Goal: Information Seeking & Learning: Learn about a topic

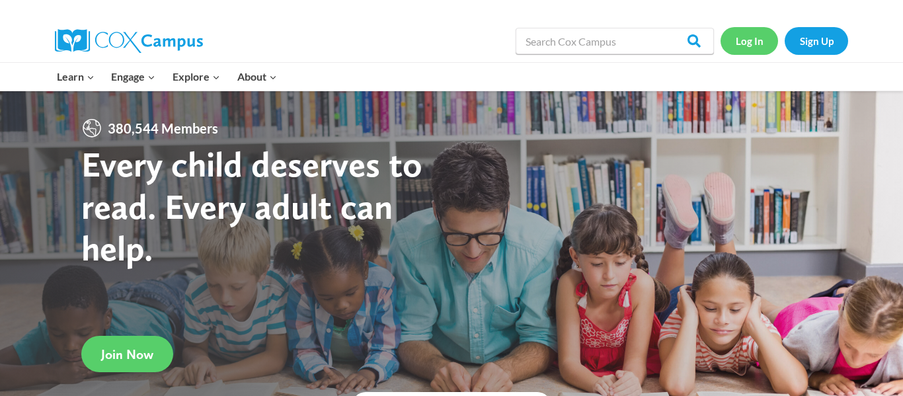
click at [761, 41] on link "Log In" at bounding box center [748, 40] width 57 height 27
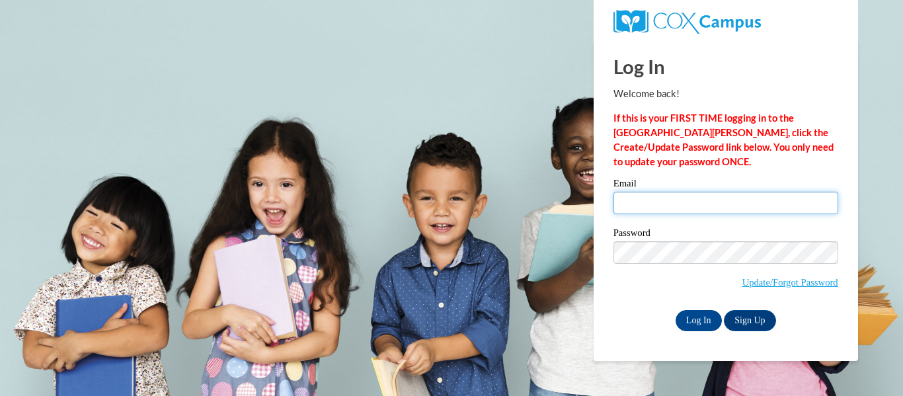
type input "jasmine.fairchild26@buckeyehillscc.net"
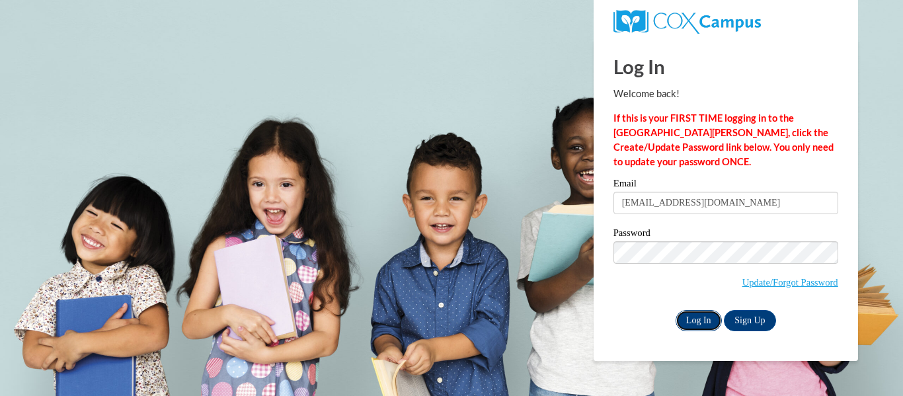
click at [698, 316] on input "Log In" at bounding box center [698, 320] width 46 height 21
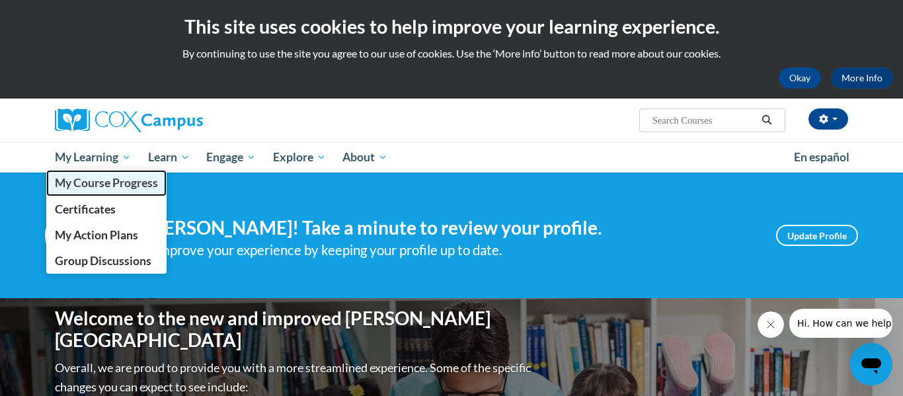
click at [100, 181] on span "My Course Progress" at bounding box center [106, 183] width 103 height 14
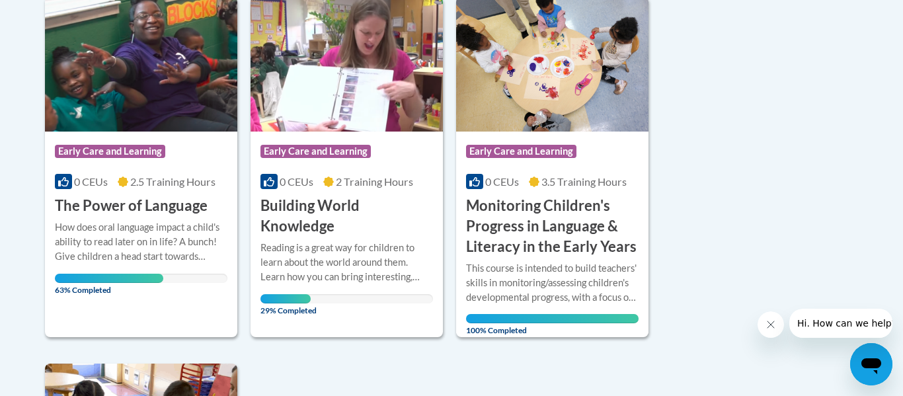
scroll to position [344, 0]
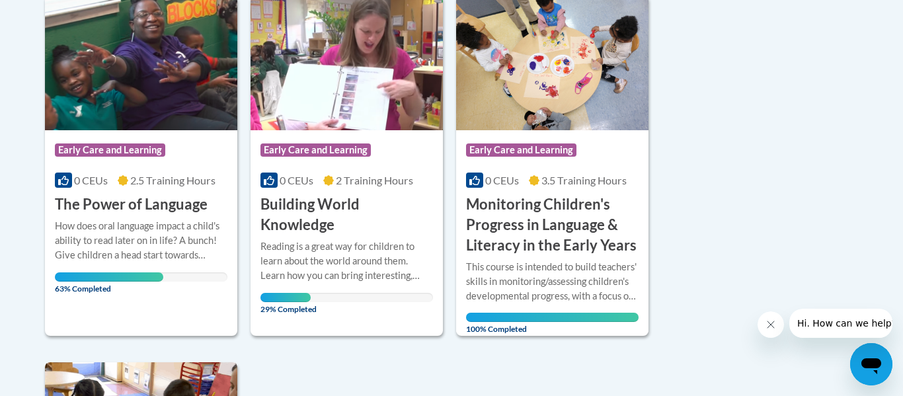
click at [320, 173] on div "0 CEUs 2 Training Hours" at bounding box center [346, 180] width 172 height 15
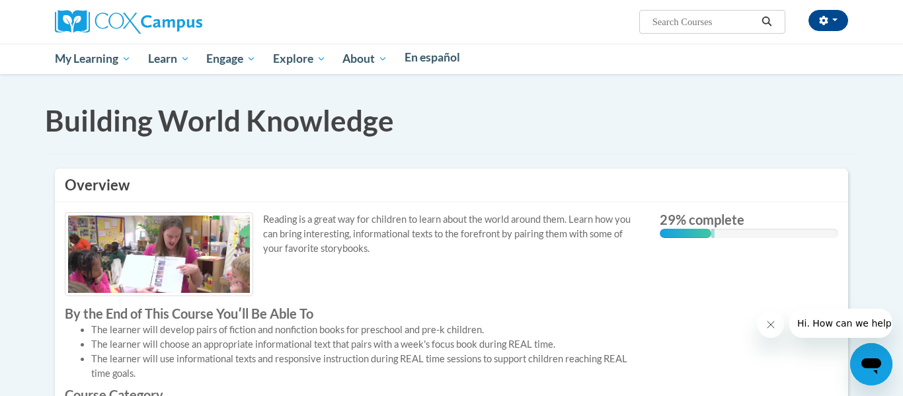
click at [100, 241] on img at bounding box center [159, 253] width 188 height 83
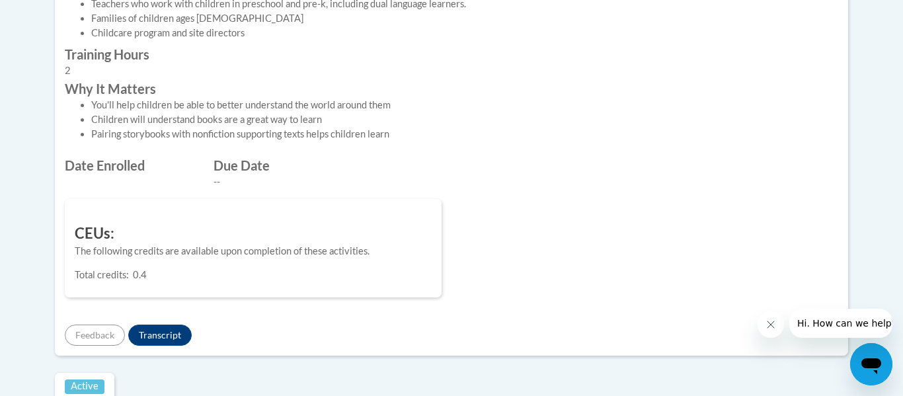
scroll to position [440, 0]
click at [169, 335] on button "Transcript" at bounding box center [159, 336] width 63 height 21
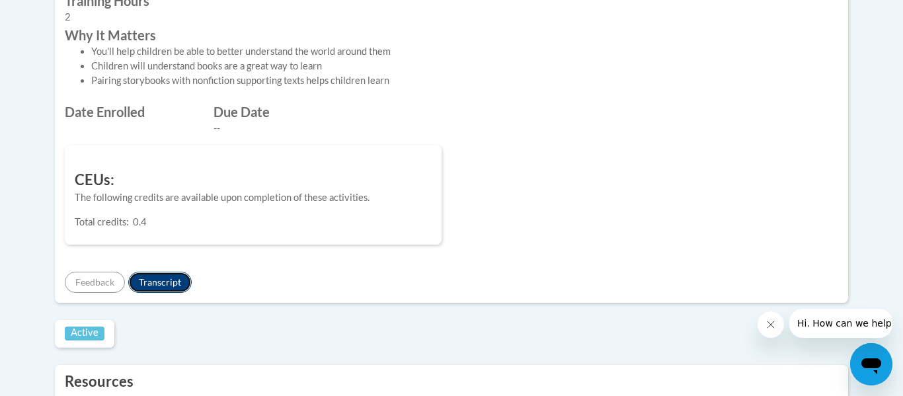
scroll to position [385, 0]
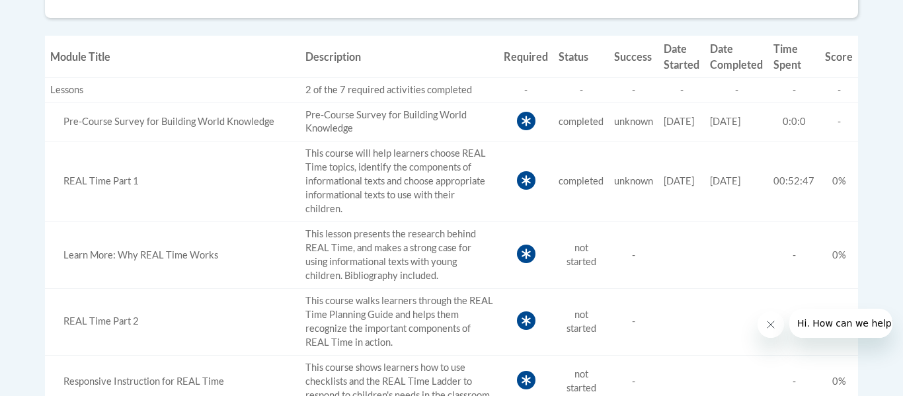
scroll to position [504, 0]
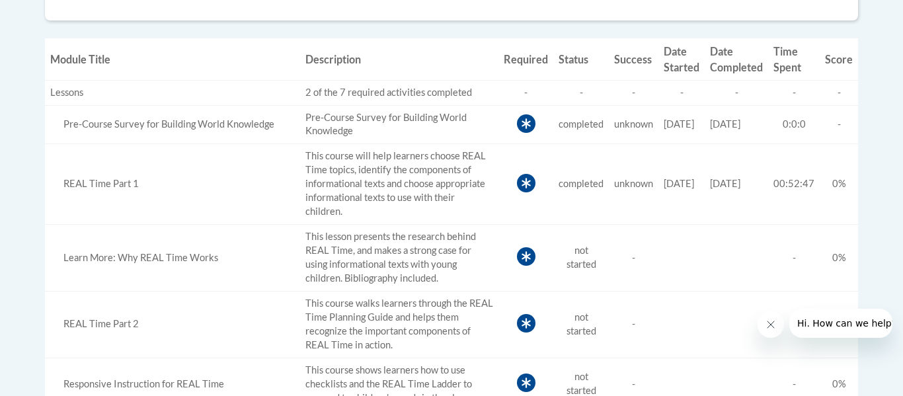
click at [91, 305] on td "REAL Time Part 2" at bounding box center [172, 324] width 255 height 67
click at [113, 262] on div "Learn More: Why REAL Time Works" at bounding box center [172, 258] width 245 height 14
click at [510, 247] on td "Required" at bounding box center [525, 258] width 55 height 67
click at [517, 252] on icon at bounding box center [526, 256] width 19 height 19
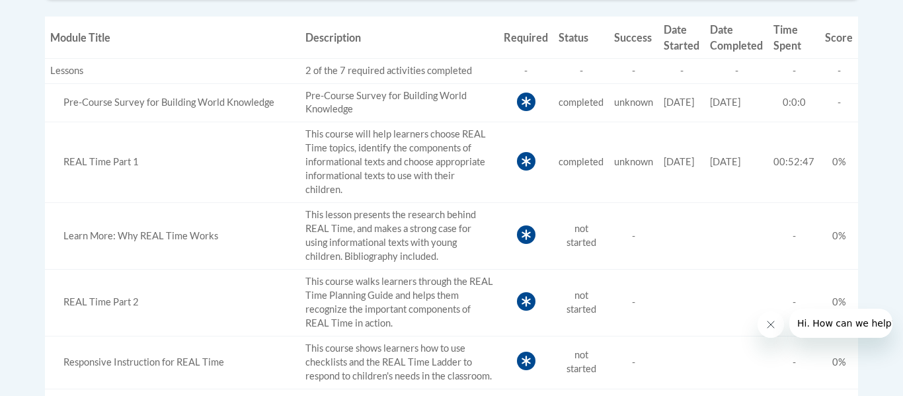
scroll to position [537, 0]
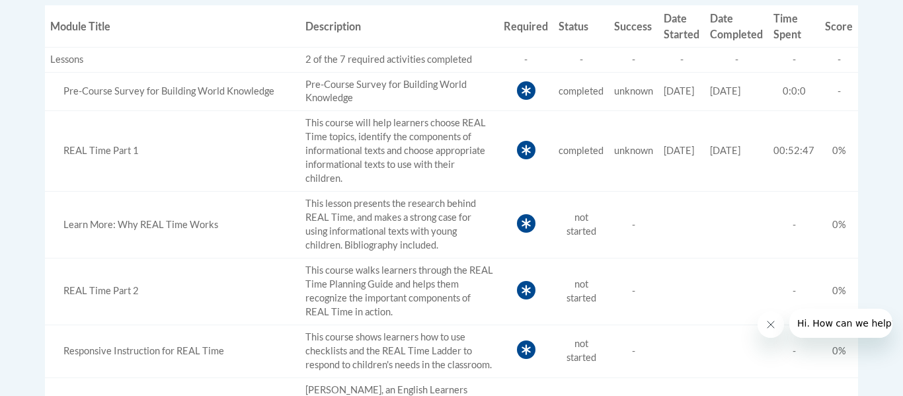
click at [180, 215] on td "Learn More: Why REAL Time Works" at bounding box center [172, 225] width 255 height 67
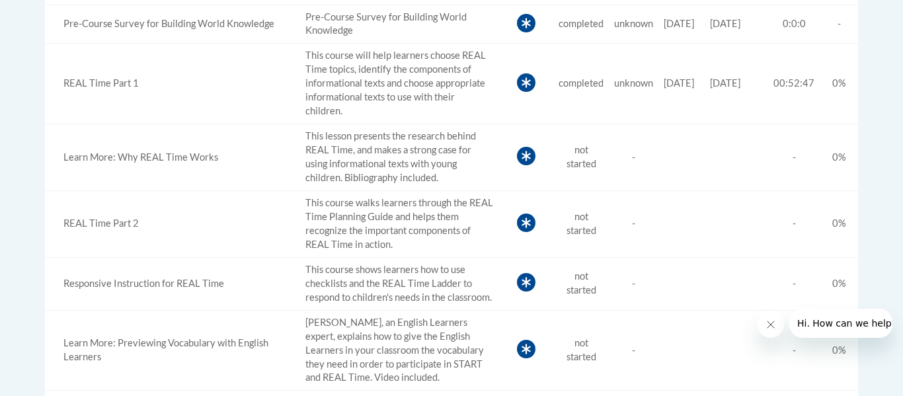
scroll to position [605, 0]
click at [432, 179] on td "This lesson presents the research behind REAL Time, and makes a strong case for…" at bounding box center [399, 157] width 198 height 67
click at [478, 186] on td "This lesson presents the research behind REAL Time, and makes a strong case for…" at bounding box center [399, 157] width 198 height 67
click at [520, 179] on td "Required" at bounding box center [525, 157] width 55 height 67
click at [537, 163] on td "Required" at bounding box center [525, 157] width 55 height 67
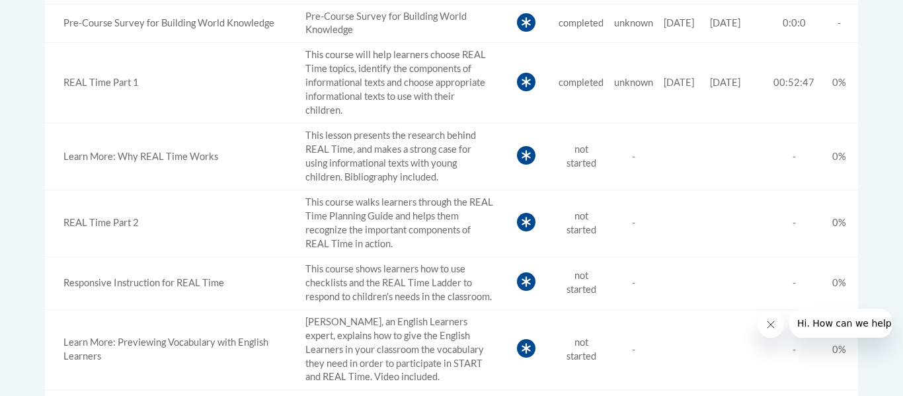
click at [553, 157] on td "Status not started" at bounding box center [581, 157] width 56 height 67
click at [564, 170] on td "Status not started" at bounding box center [581, 157] width 56 height 67
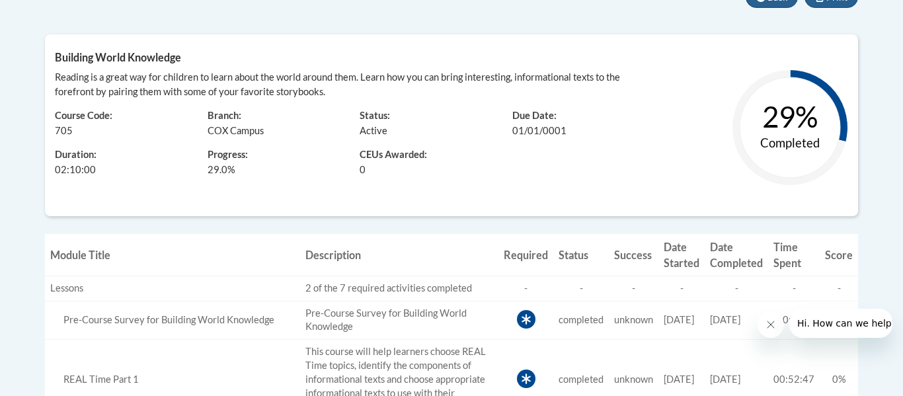
scroll to position [307, 0]
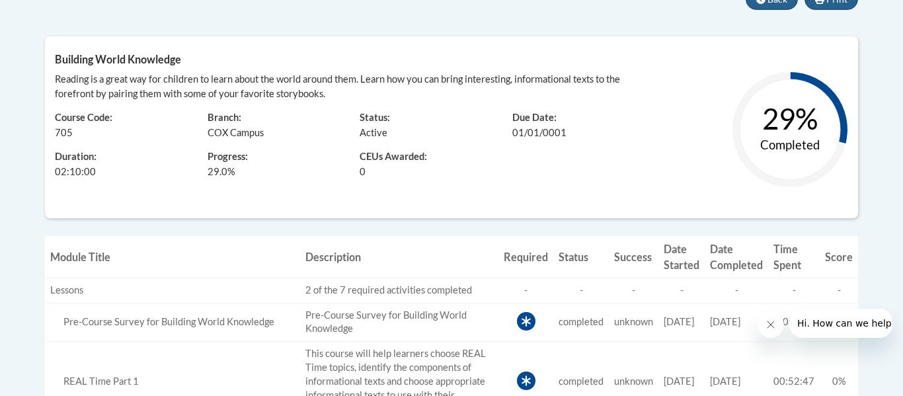
click at [354, 216] on div "Building World Knowledge Reading is a great way for children to learn about the…" at bounding box center [451, 127] width 813 height 182
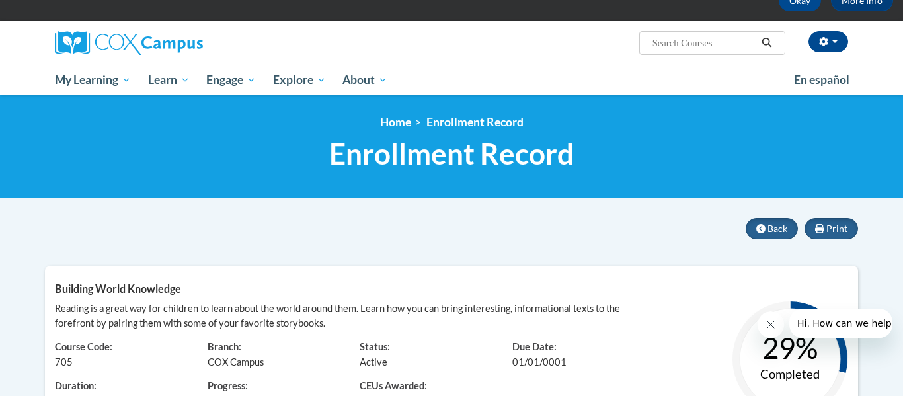
scroll to position [0, 0]
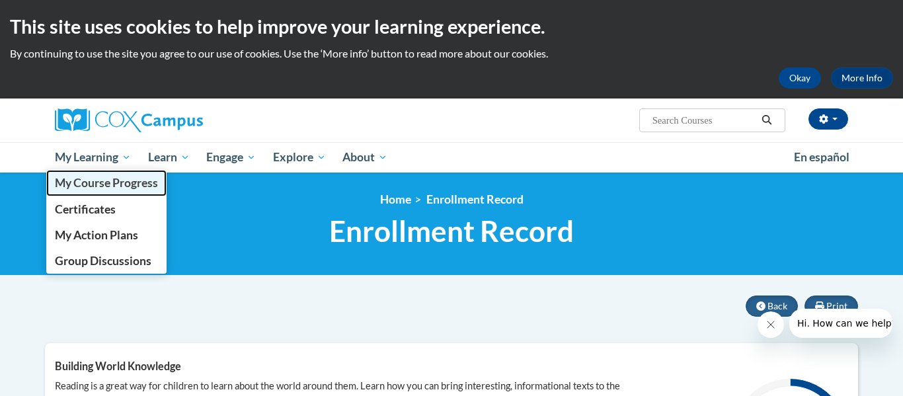
click at [95, 178] on span "My Course Progress" at bounding box center [106, 183] width 103 height 14
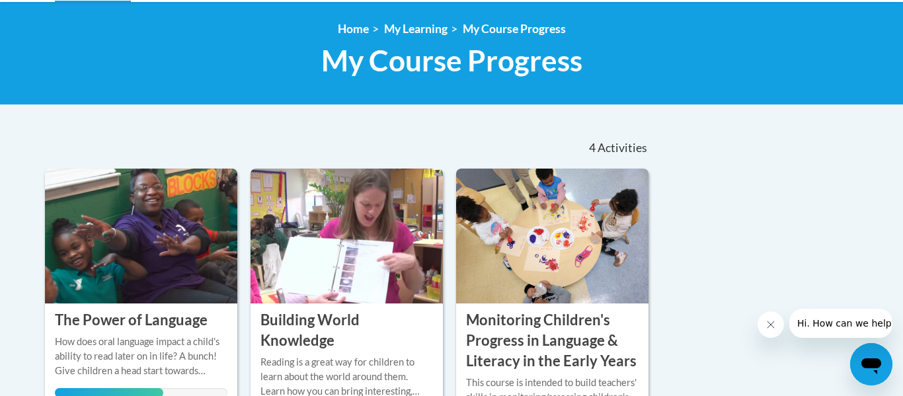
scroll to position [172, 0]
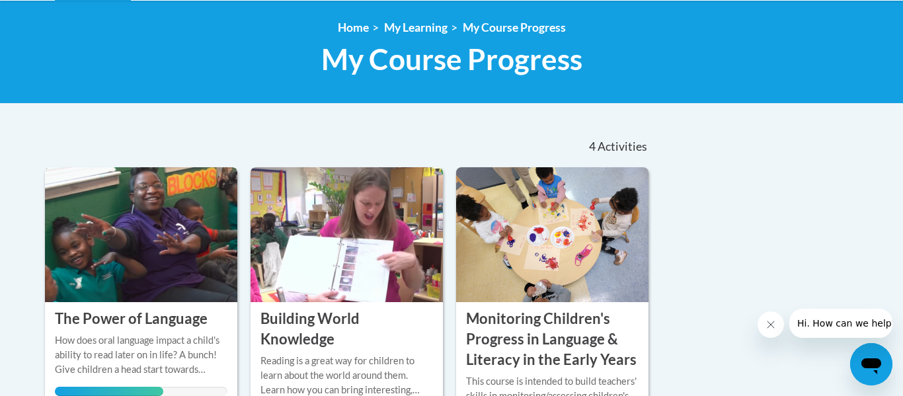
click at [81, 279] on img at bounding box center [141, 234] width 192 height 135
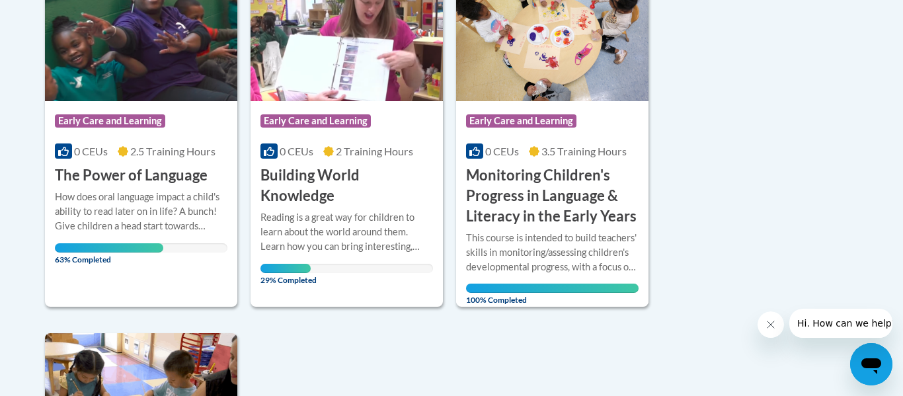
scroll to position [374, 0]
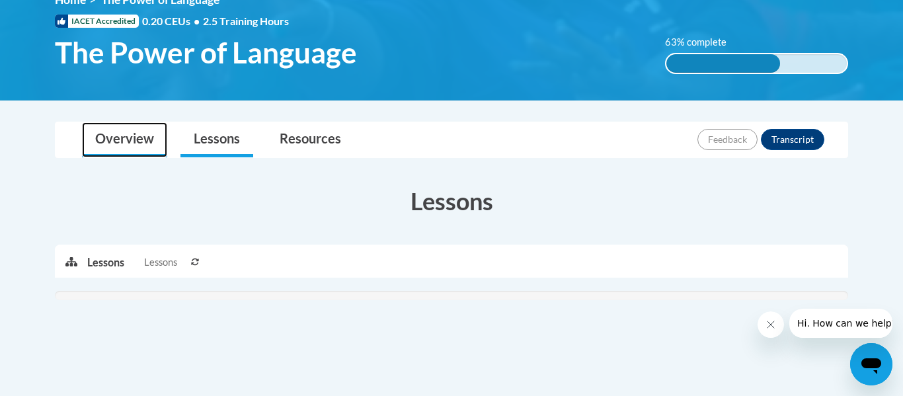
click at [139, 151] on link "Overview" at bounding box center [124, 139] width 85 height 35
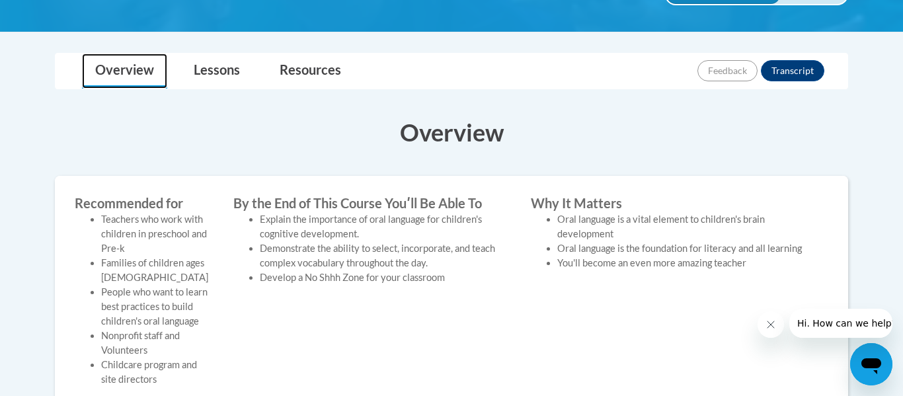
scroll to position [265, 0]
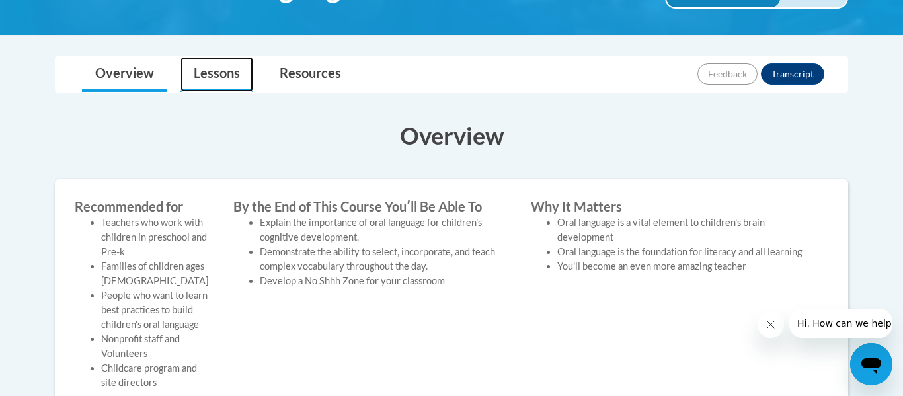
click at [227, 87] on link "Lessons" at bounding box center [216, 74] width 73 height 35
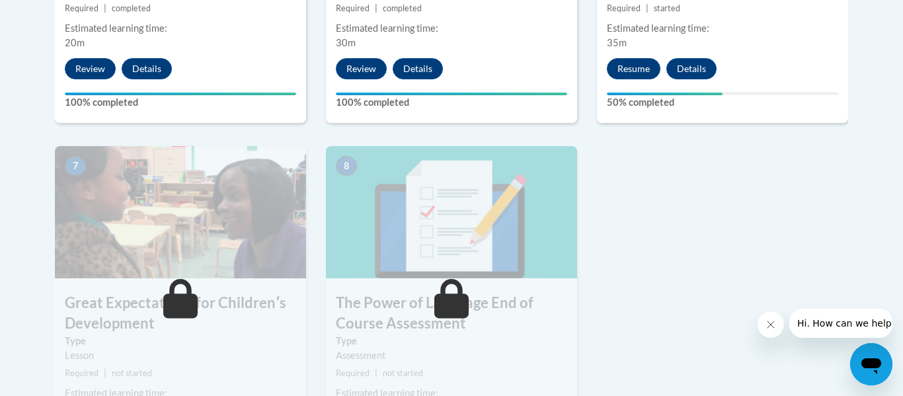
scroll to position [989, 0]
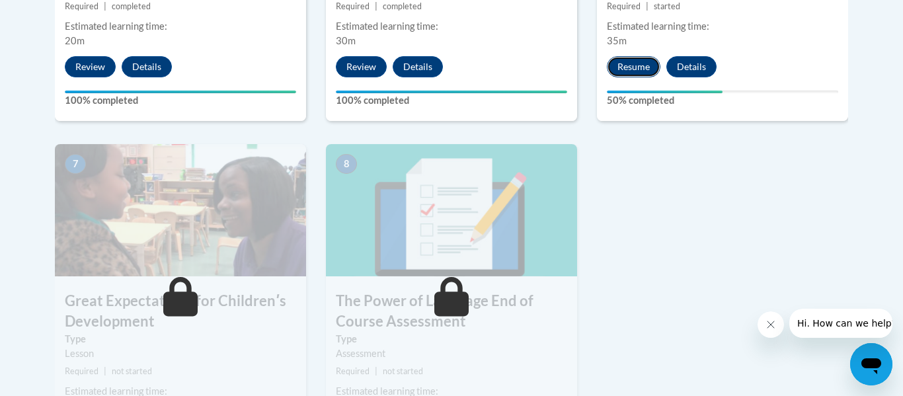
click at [645, 63] on button "Resume" at bounding box center [634, 66] width 54 height 21
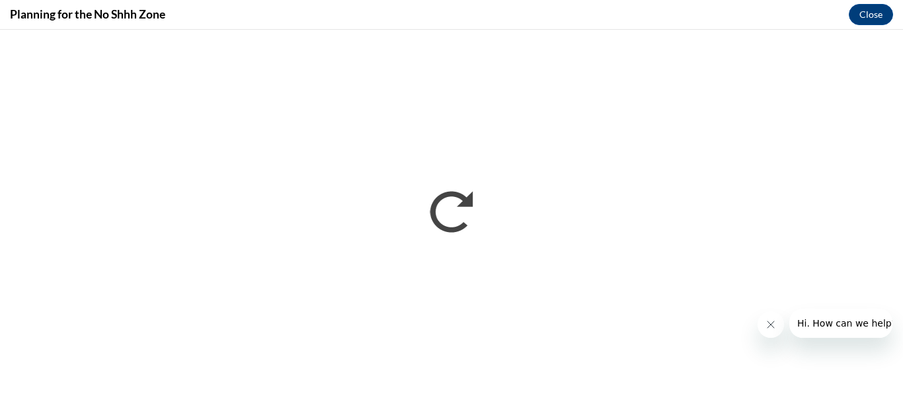
scroll to position [0, 0]
click at [763, 318] on button "Close message from company" at bounding box center [770, 324] width 26 height 26
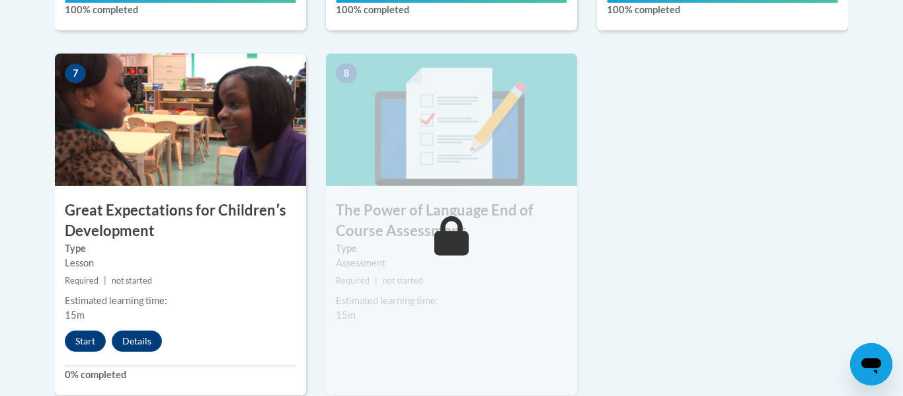
scroll to position [1081, 0]
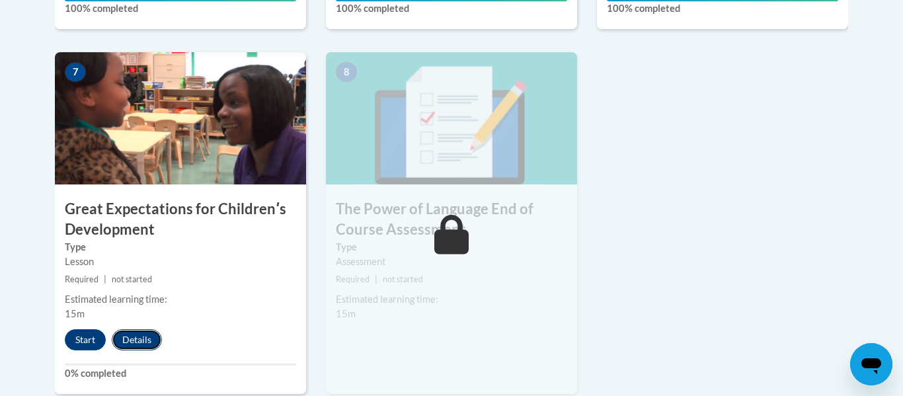
click at [138, 346] on button "Details" at bounding box center [137, 339] width 50 height 21
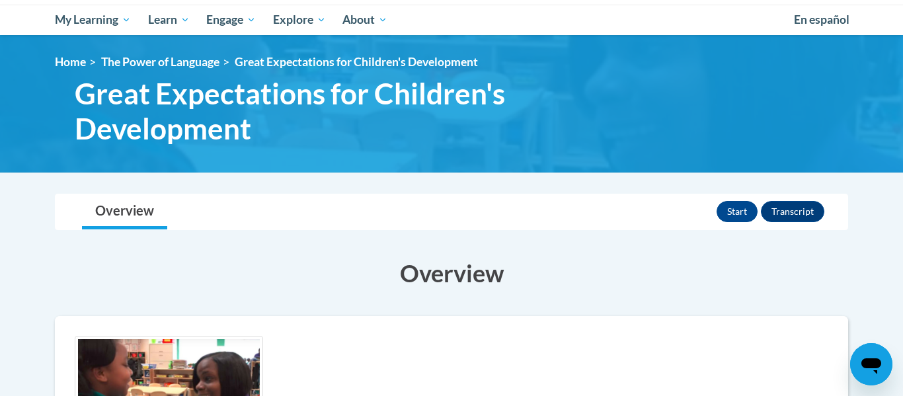
scroll to position [138, 0]
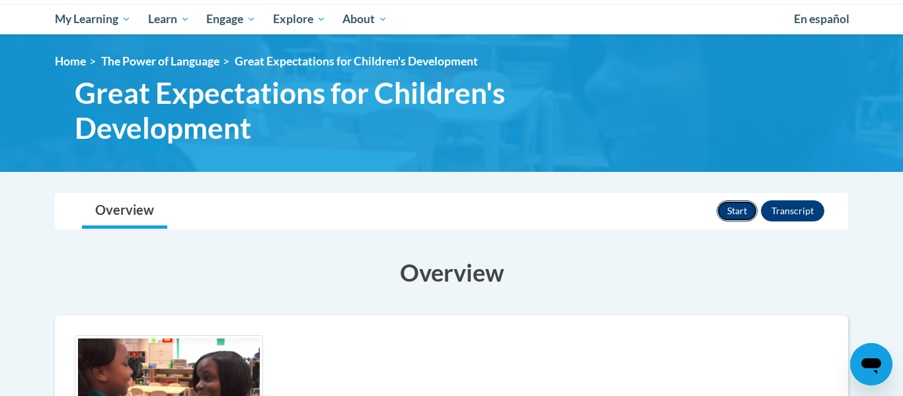
click at [732, 217] on button "Start" at bounding box center [736, 210] width 41 height 21
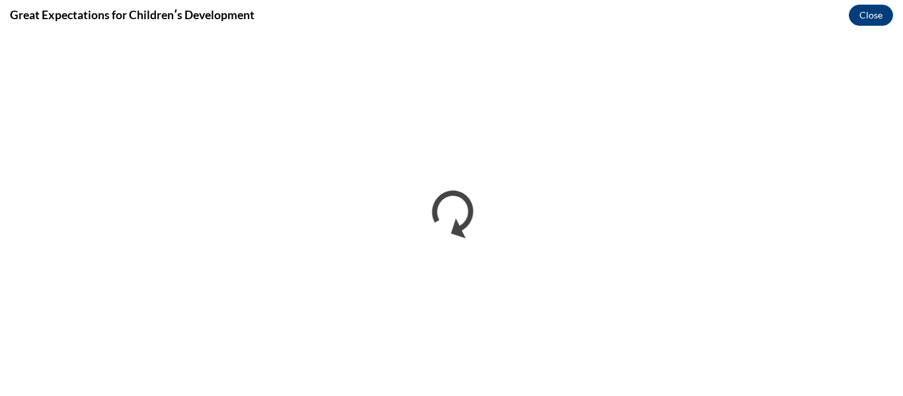
scroll to position [0, 0]
click at [867, 10] on button "Close" at bounding box center [871, 15] width 44 height 21
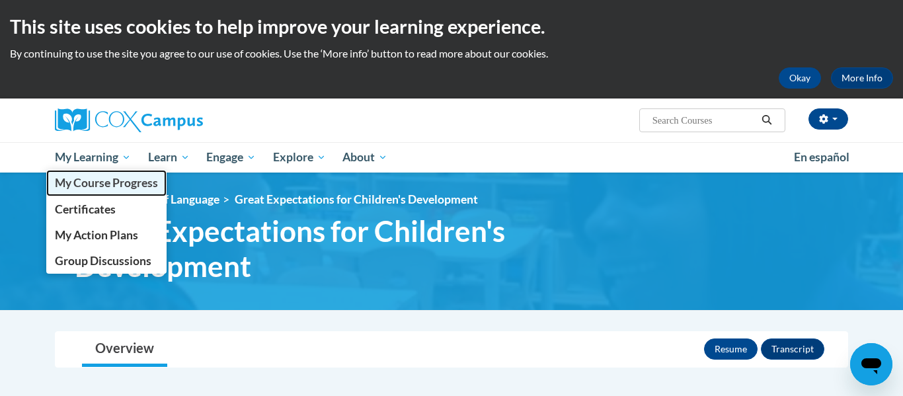
click at [114, 187] on span "My Course Progress" at bounding box center [106, 183] width 103 height 14
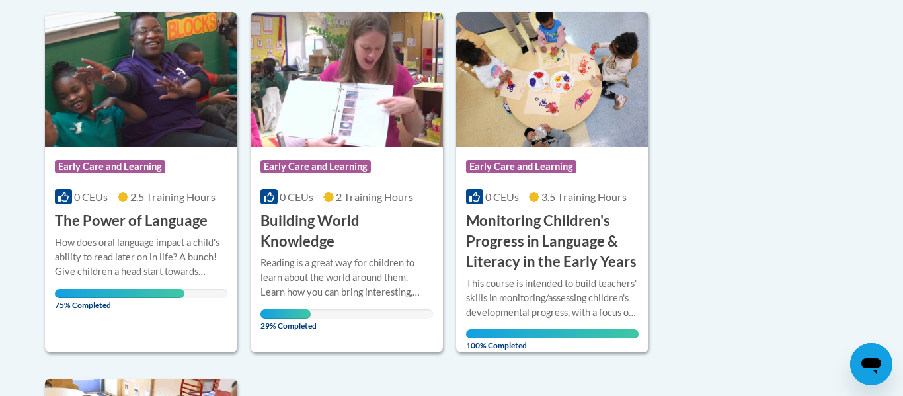
scroll to position [323, 0]
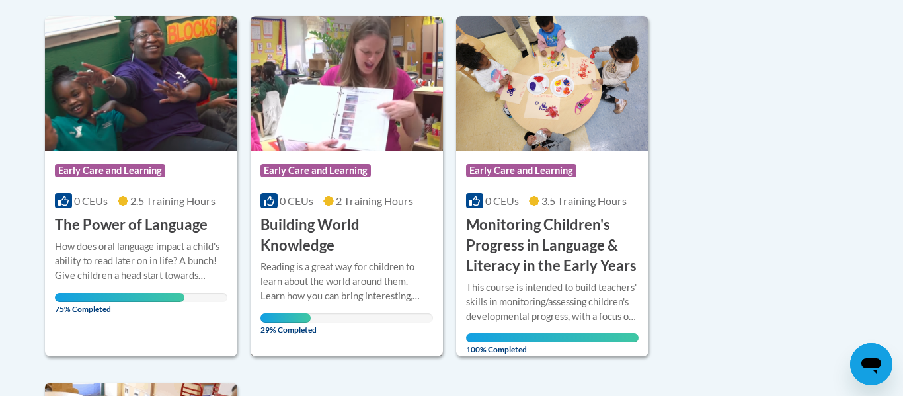
click at [417, 177] on div "Course Category: Early Care and Learning" at bounding box center [346, 172] width 172 height 30
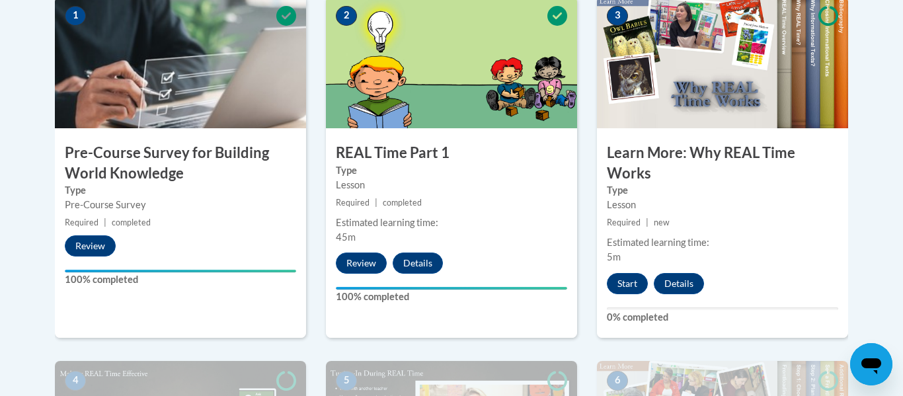
scroll to position [449, 0]
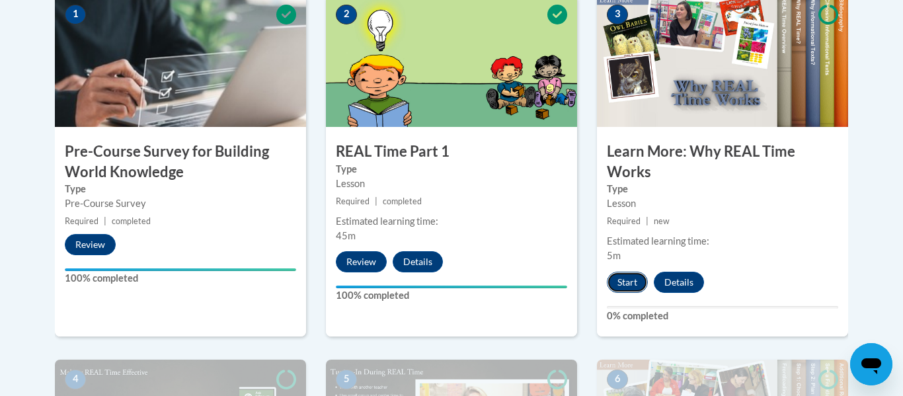
click at [636, 287] on button "Start" at bounding box center [627, 282] width 41 height 21
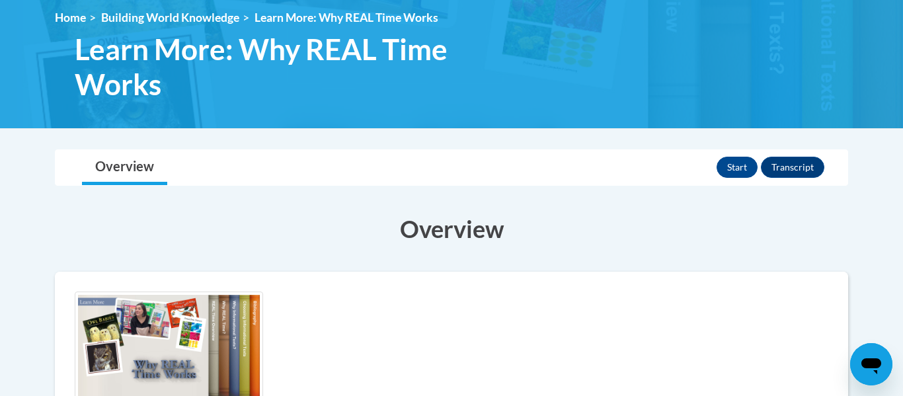
scroll to position [186, 0]
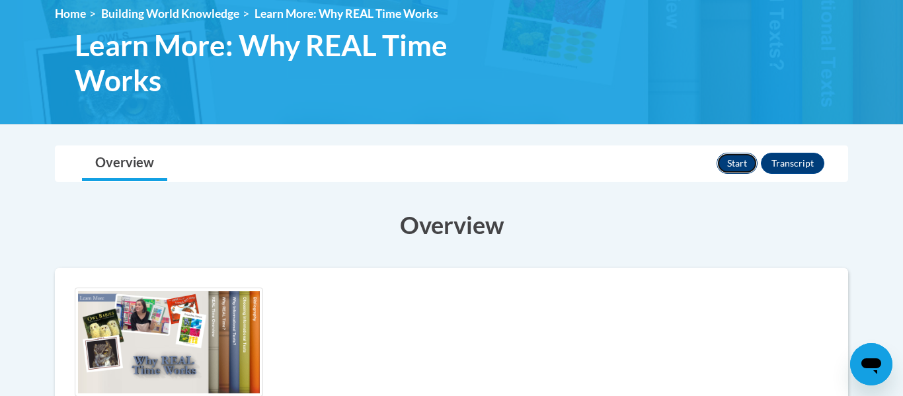
click at [729, 165] on button "Start" at bounding box center [736, 163] width 41 height 21
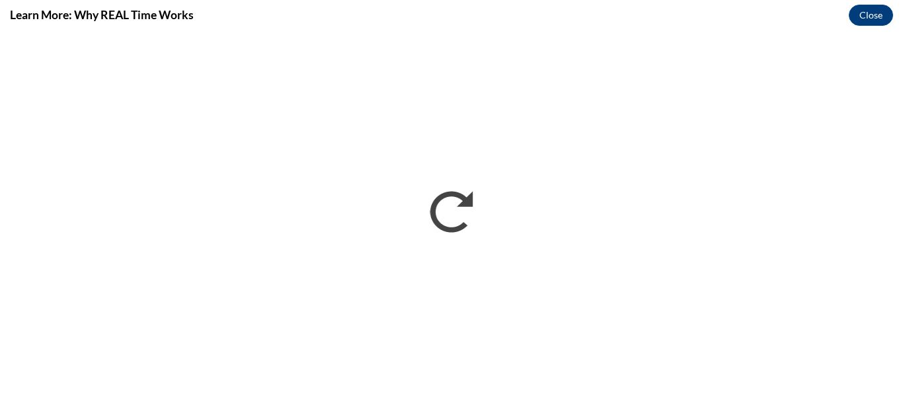
scroll to position [0, 0]
click at [869, 16] on button "Close" at bounding box center [871, 15] width 44 height 21
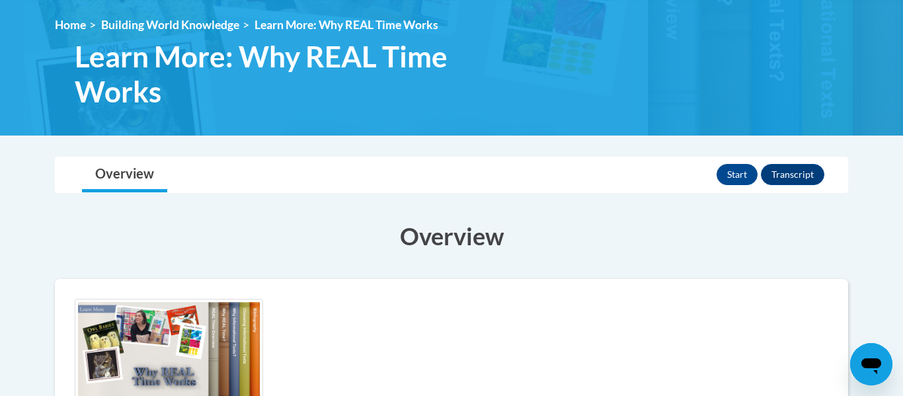
scroll to position [176, 0]
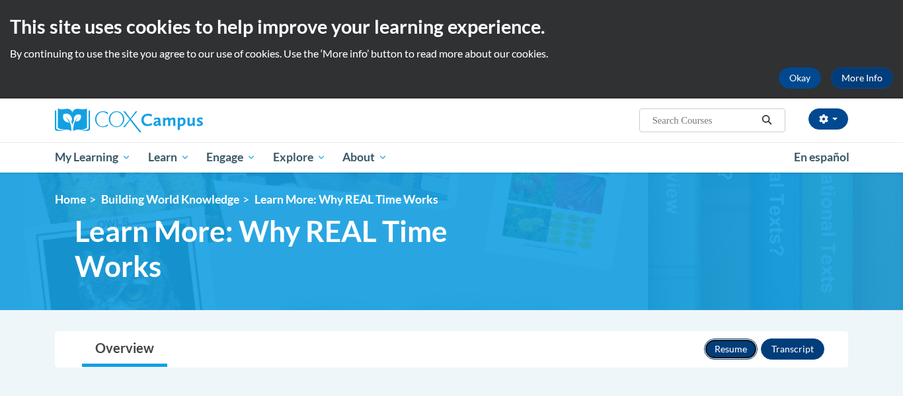
click at [723, 349] on button "Resume" at bounding box center [731, 348] width 54 height 21
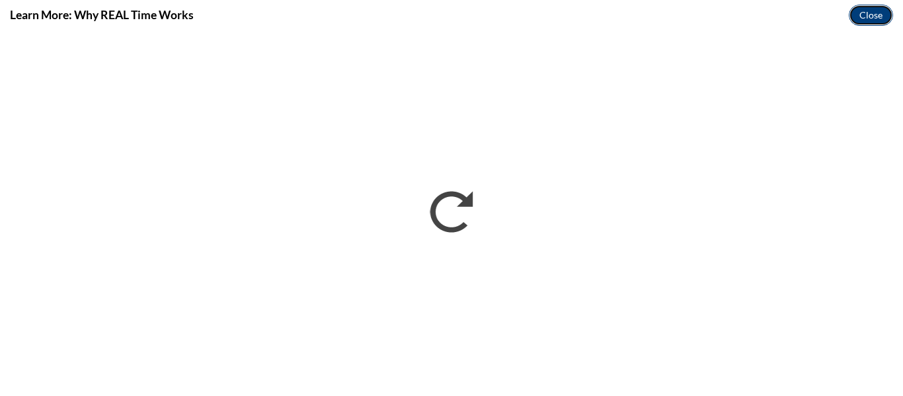
click at [860, 13] on button "Close" at bounding box center [871, 15] width 44 height 21
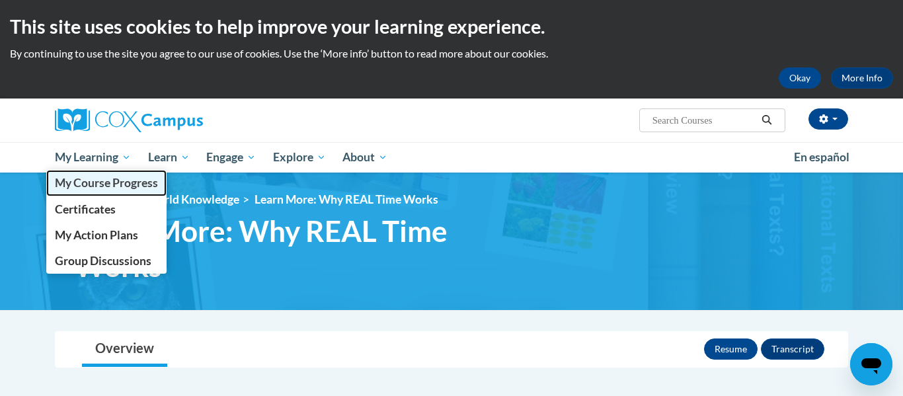
click at [102, 191] on link "My Course Progress" at bounding box center [106, 183] width 120 height 26
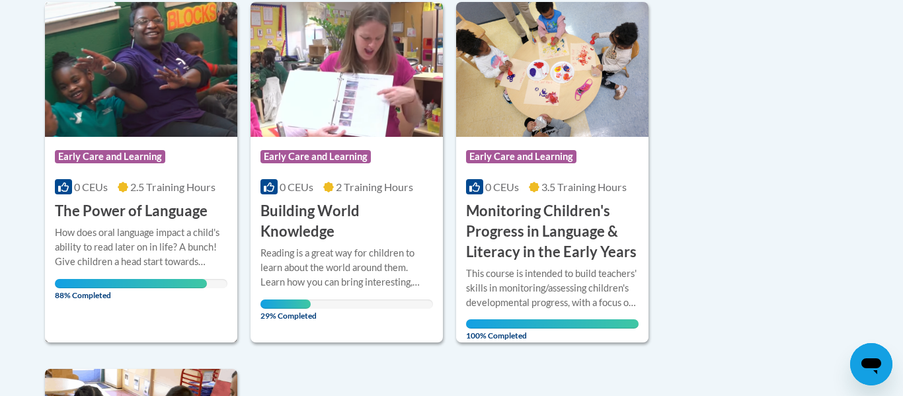
click at [54, 235] on div "More Info Open How does oral language impact a child's ability to read later on…" at bounding box center [141, 259] width 192 height 77
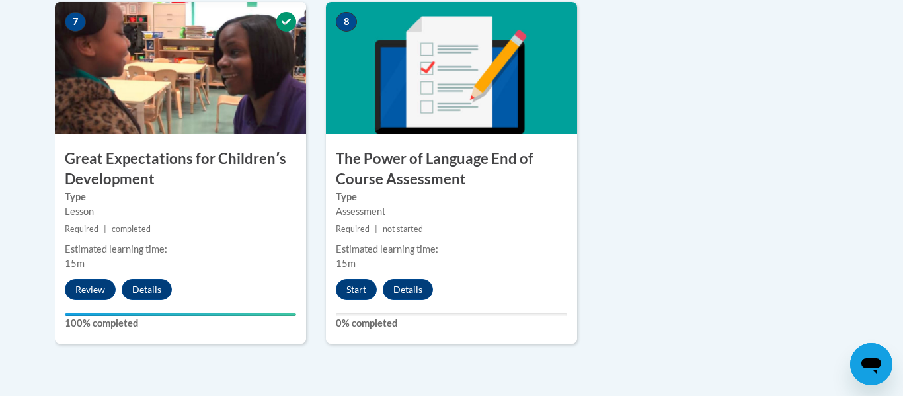
scroll to position [1133, 0]
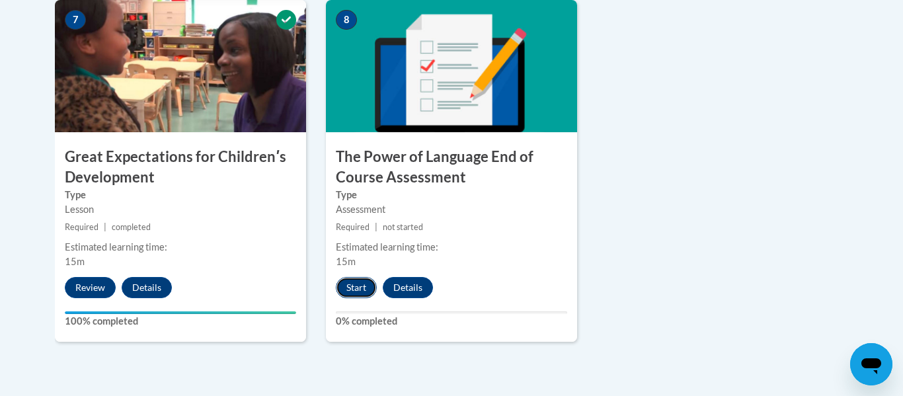
click at [369, 295] on button "Start" at bounding box center [356, 287] width 41 height 21
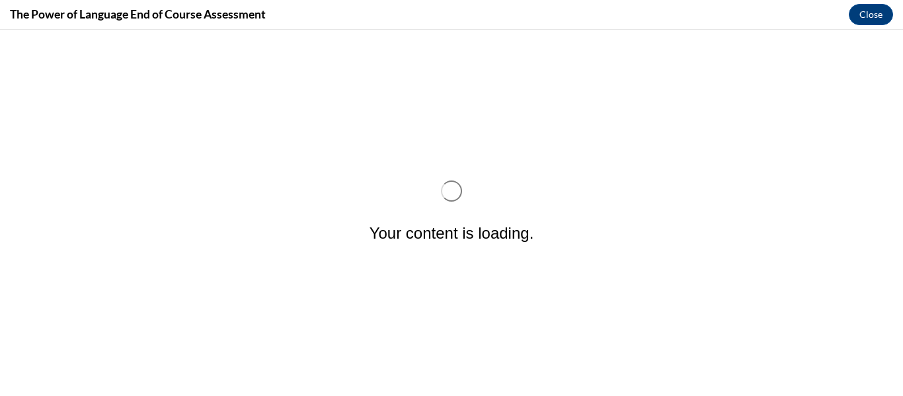
scroll to position [0, 0]
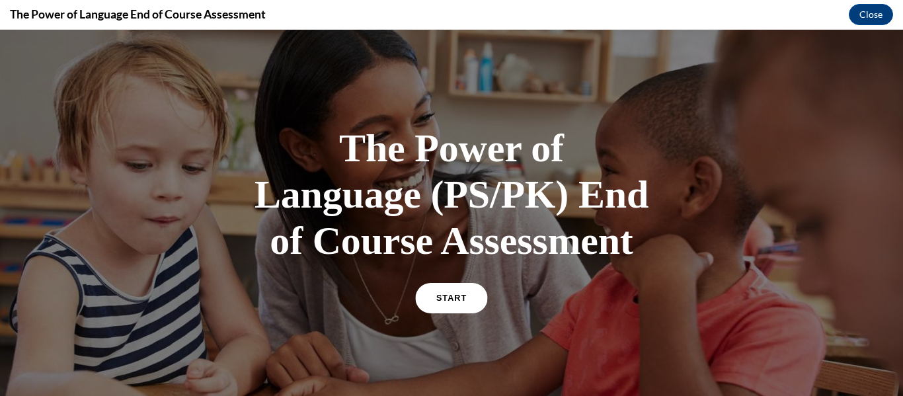
click at [472, 307] on link "START" at bounding box center [451, 298] width 72 height 30
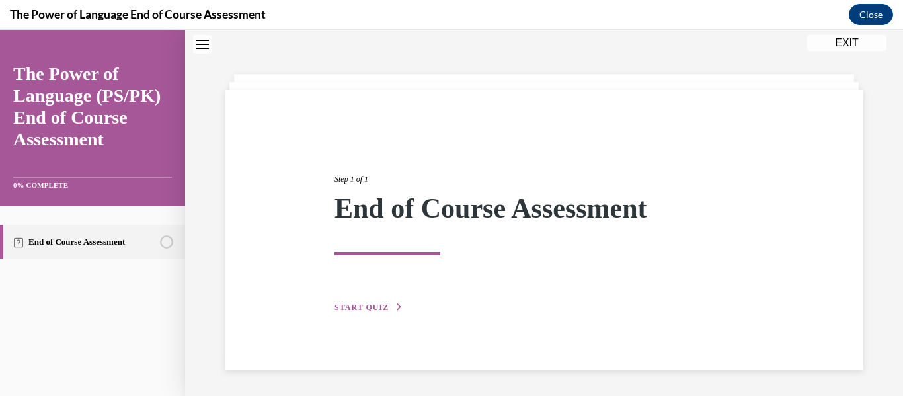
scroll to position [42, 0]
click at [397, 308] on icon "button" at bounding box center [399, 306] width 8 height 7
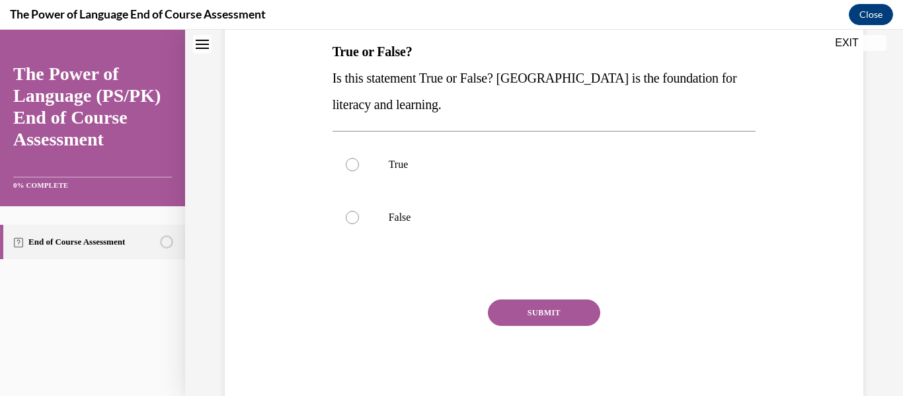
scroll to position [217, 0]
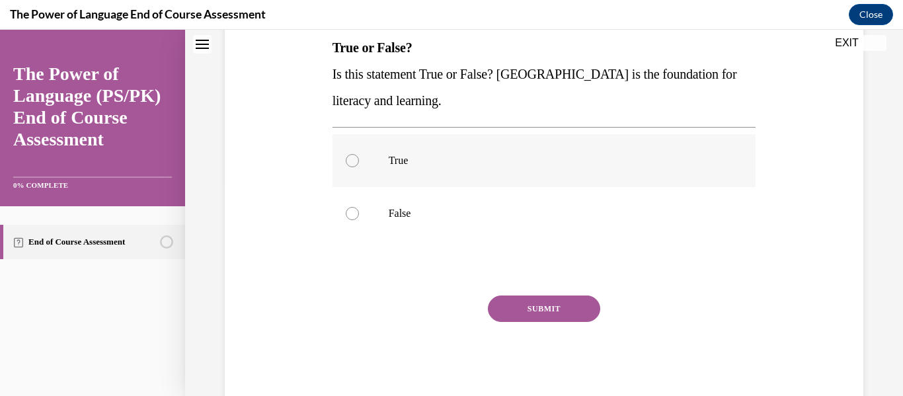
click at [503, 171] on label "True" at bounding box center [544, 160] width 424 height 53
click at [359, 167] on input "True" at bounding box center [352, 160] width 13 height 13
radio input "true"
click at [536, 301] on button "SUBMIT" at bounding box center [544, 308] width 112 height 26
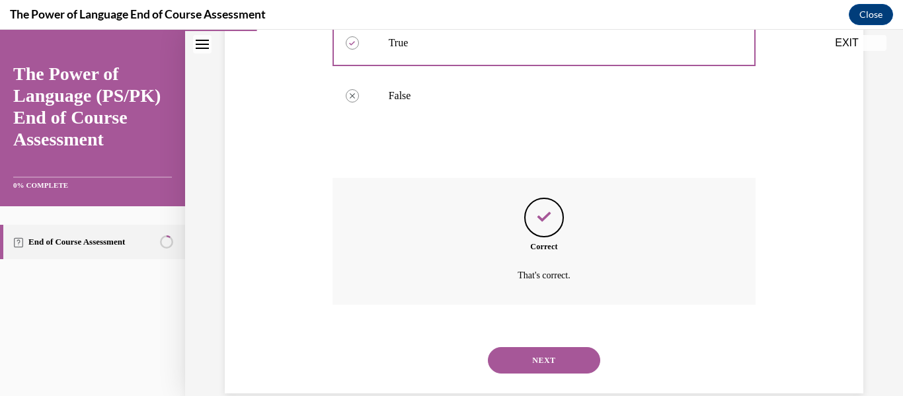
scroll to position [359, 0]
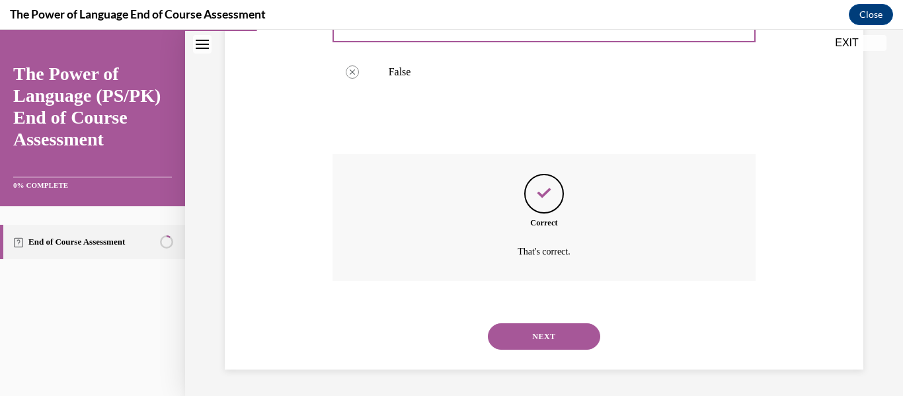
click at [547, 348] on button "NEXT" at bounding box center [544, 336] width 112 height 26
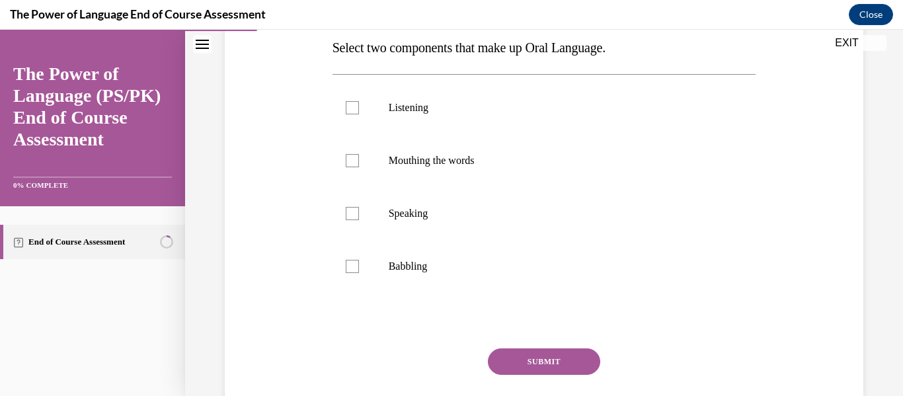
scroll to position [223, 0]
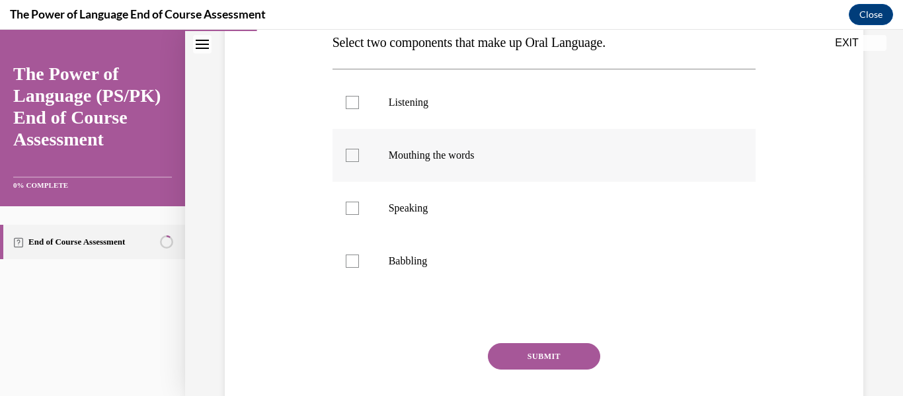
click at [432, 158] on p "Mouthing the words" at bounding box center [556, 155] width 334 height 13
click at [359, 158] on input "Mouthing the words" at bounding box center [352, 155] width 13 height 13
checkbox input "true"
click at [369, 227] on label "Speaking" at bounding box center [544, 208] width 424 height 53
click at [359, 215] on input "Speaking" at bounding box center [352, 208] width 13 height 13
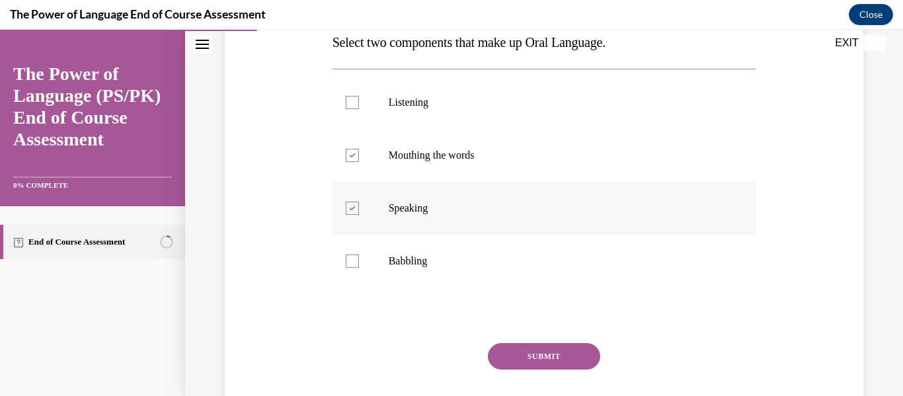
click at [369, 227] on label "Speaking" at bounding box center [544, 208] width 424 height 53
click at [359, 215] on input "Speaking" at bounding box center [352, 208] width 13 height 13
click at [369, 227] on label "Speaking" at bounding box center [544, 208] width 424 height 53
click at [359, 215] on input "Speaking" at bounding box center [352, 208] width 13 height 13
checkbox input "true"
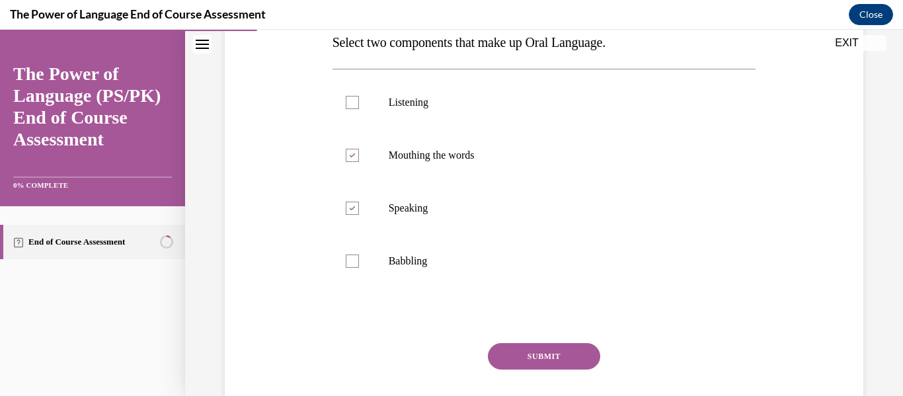
click at [551, 344] on button "SUBMIT" at bounding box center [544, 356] width 112 height 26
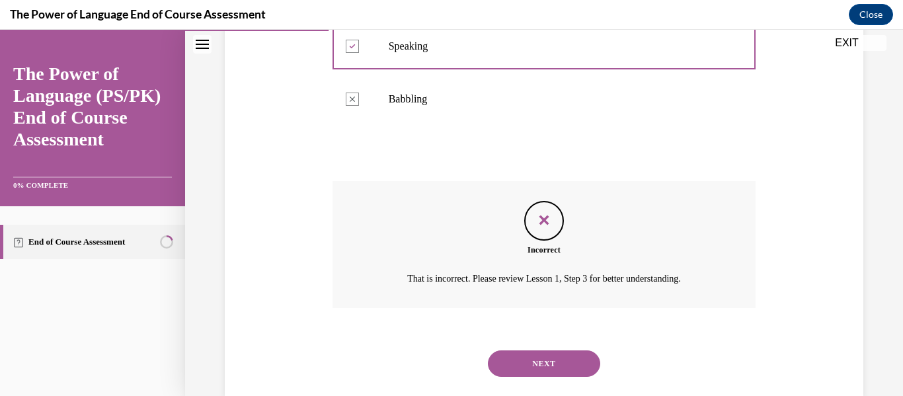
scroll to position [412, 0]
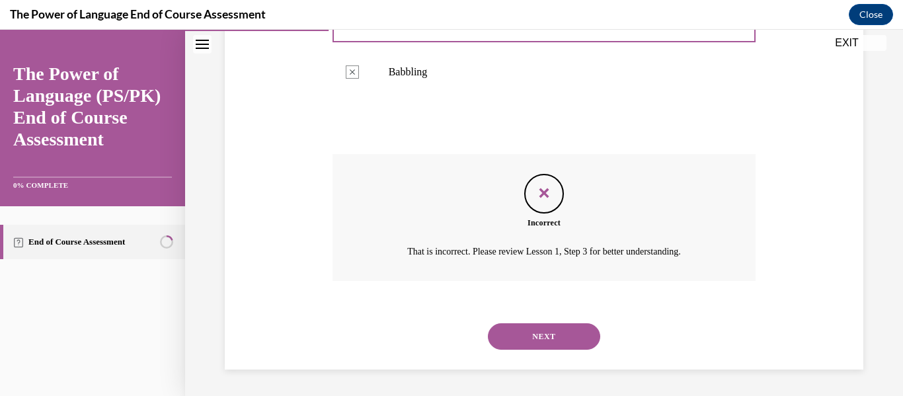
click at [509, 353] on div "NEXT" at bounding box center [544, 336] width 424 height 53
click at [511, 340] on button "NEXT" at bounding box center [544, 336] width 112 height 26
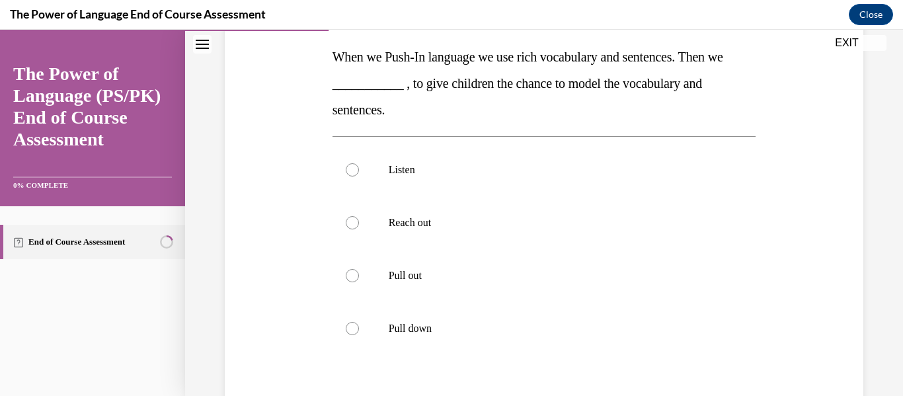
scroll to position [207, 0]
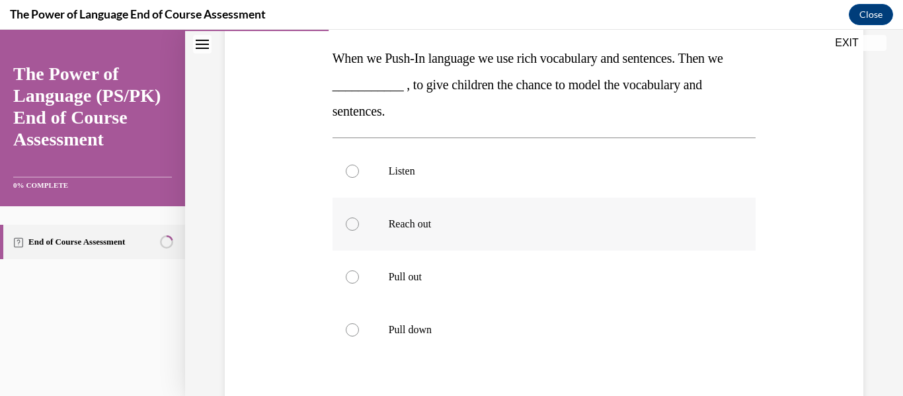
click at [427, 238] on label "Reach out" at bounding box center [544, 224] width 424 height 53
click at [359, 231] on input "Reach out" at bounding box center [352, 223] width 13 height 13
radio input "true"
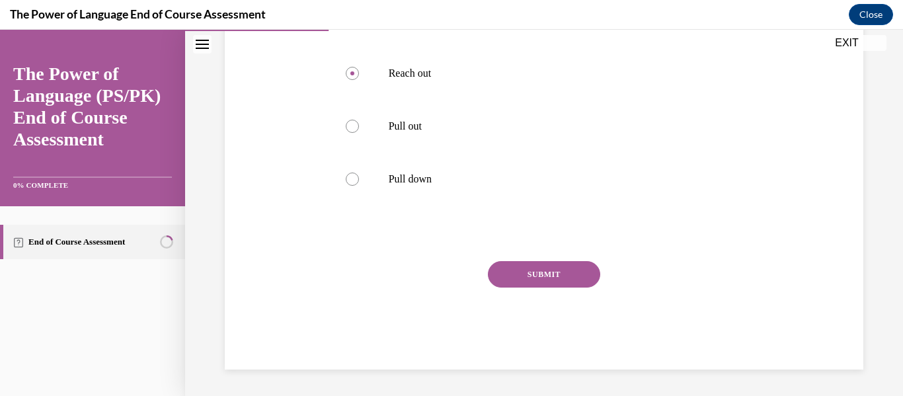
click at [517, 266] on button "SUBMIT" at bounding box center [544, 274] width 112 height 26
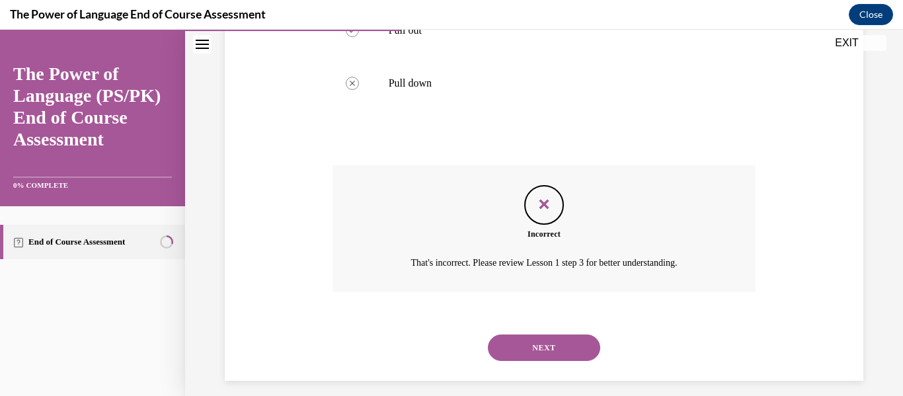
scroll to position [465, 0]
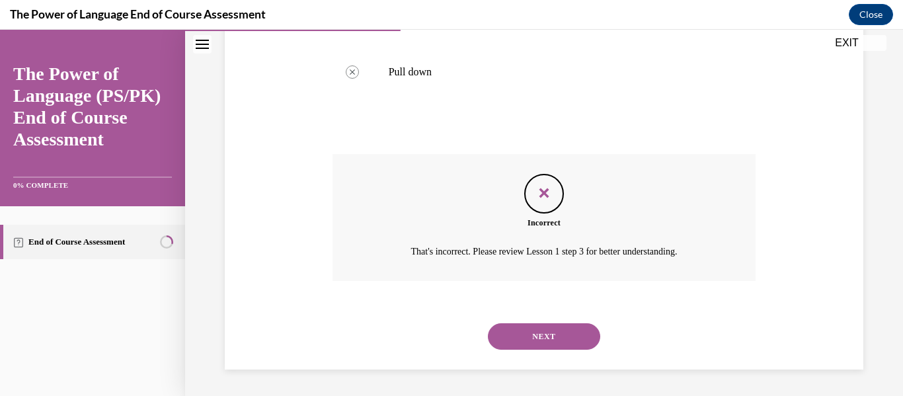
click at [544, 328] on button "NEXT" at bounding box center [544, 336] width 112 height 26
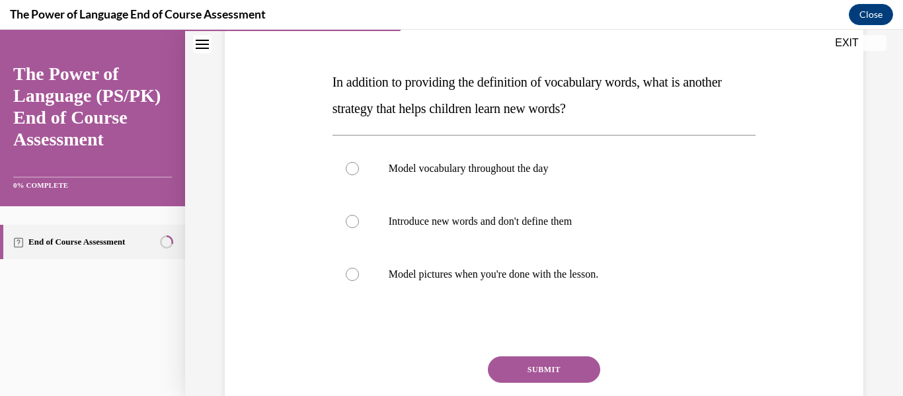
scroll to position [176, 0]
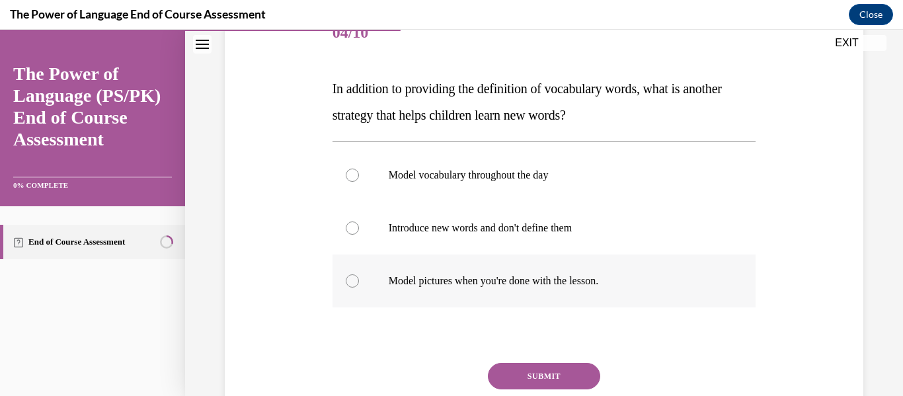
click at [482, 287] on label "Model pictures when you're done with the lesson." at bounding box center [544, 280] width 424 height 53
click at [359, 287] on input "Model pictures when you're done with the lesson." at bounding box center [352, 280] width 13 height 13
radio input "true"
click at [545, 381] on button "SUBMIT" at bounding box center [544, 376] width 112 height 26
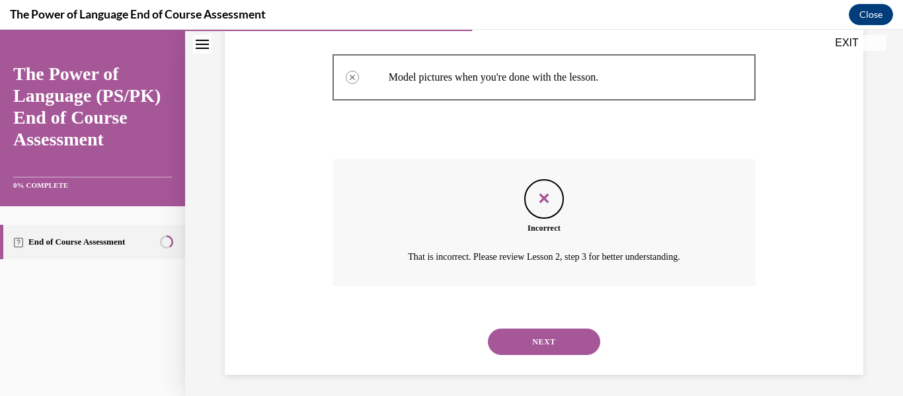
scroll to position [385, 0]
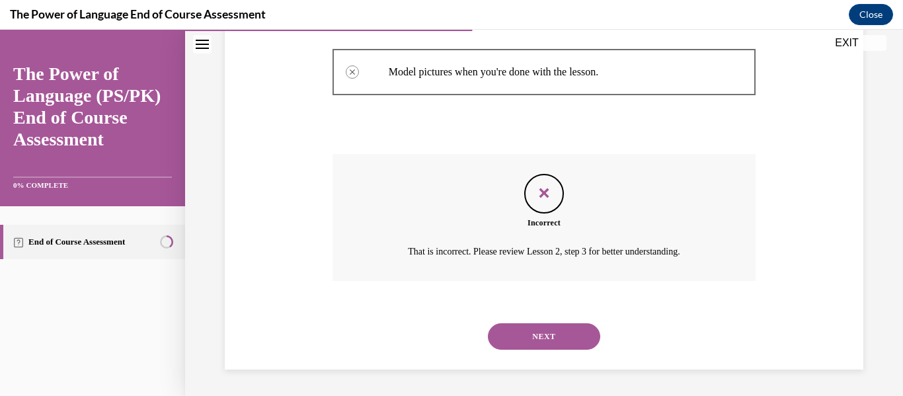
click at [543, 344] on button "NEXT" at bounding box center [544, 336] width 112 height 26
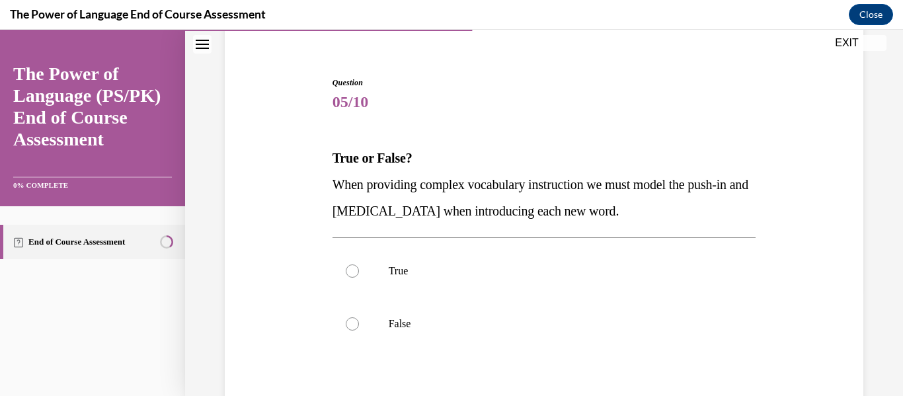
scroll to position [155, 0]
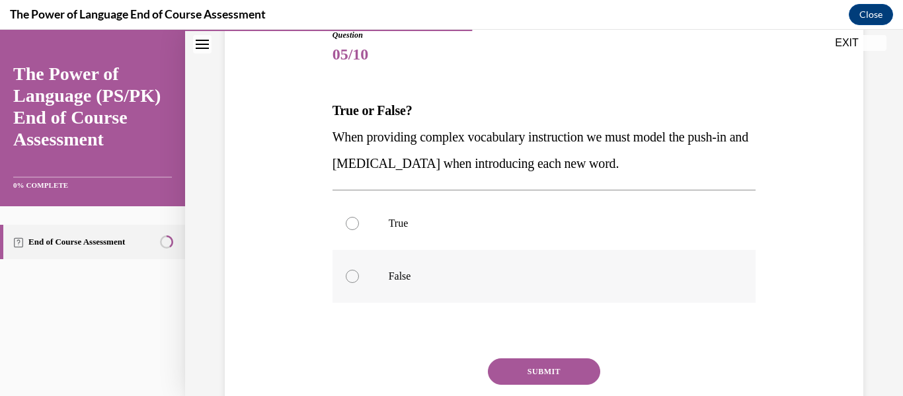
click at [433, 278] on p "False" at bounding box center [556, 276] width 334 height 13
click at [359, 278] on input "False" at bounding box center [352, 276] width 13 height 13
radio input "true"
click at [543, 369] on button "SUBMIT" at bounding box center [544, 371] width 112 height 26
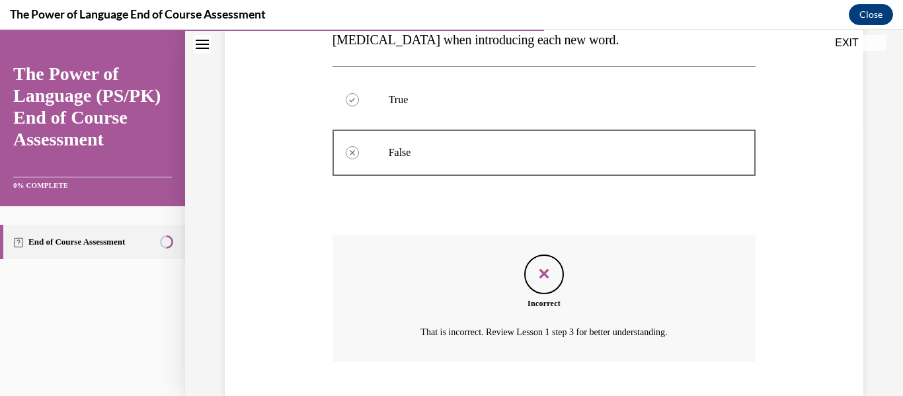
scroll to position [359, 0]
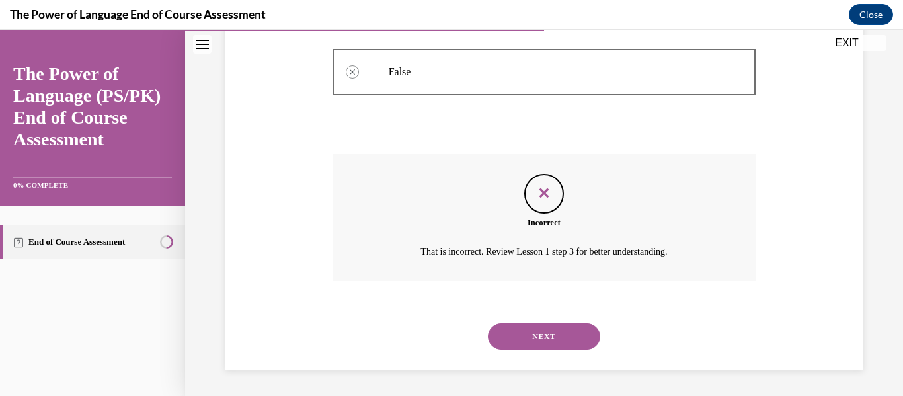
click at [535, 344] on button "NEXT" at bounding box center [544, 336] width 112 height 26
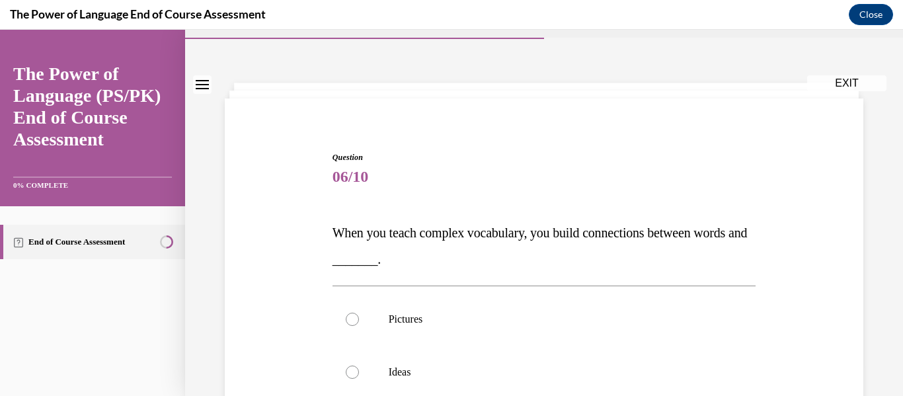
click at [535, 344] on label "Pictures" at bounding box center [544, 319] width 424 height 53
click at [359, 326] on input "Pictures" at bounding box center [352, 319] width 13 height 13
radio input "true"
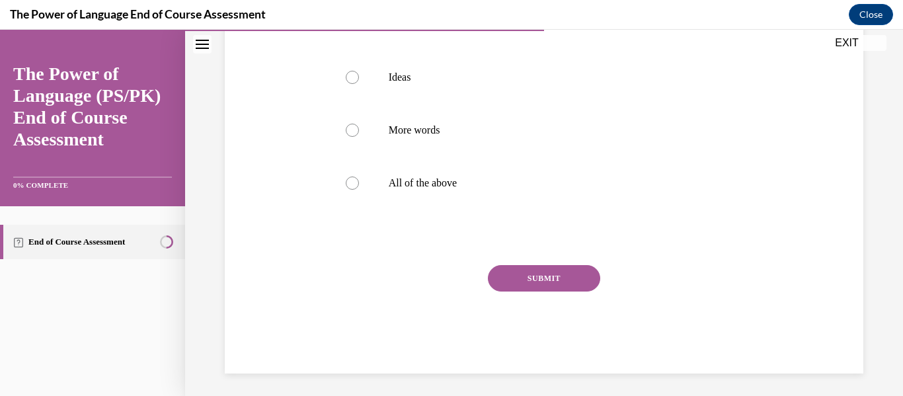
scroll to position [328, 0]
click at [469, 178] on p "All of the above" at bounding box center [556, 182] width 334 height 13
click at [359, 178] on input "All of the above" at bounding box center [352, 182] width 13 height 13
radio input "true"
click at [529, 284] on button "SUBMIT" at bounding box center [544, 277] width 112 height 26
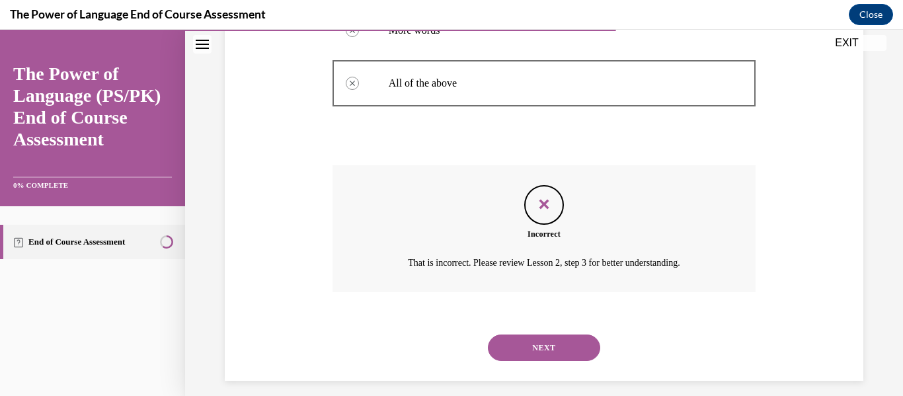
scroll to position [438, 0]
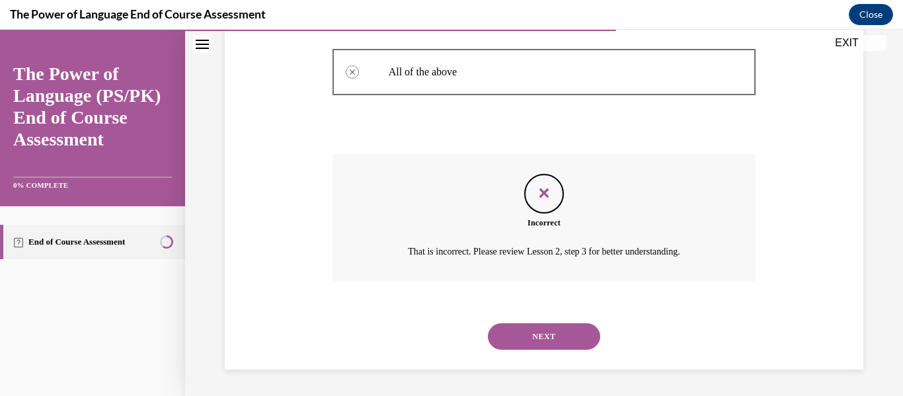
click at [529, 335] on button "NEXT" at bounding box center [544, 336] width 112 height 26
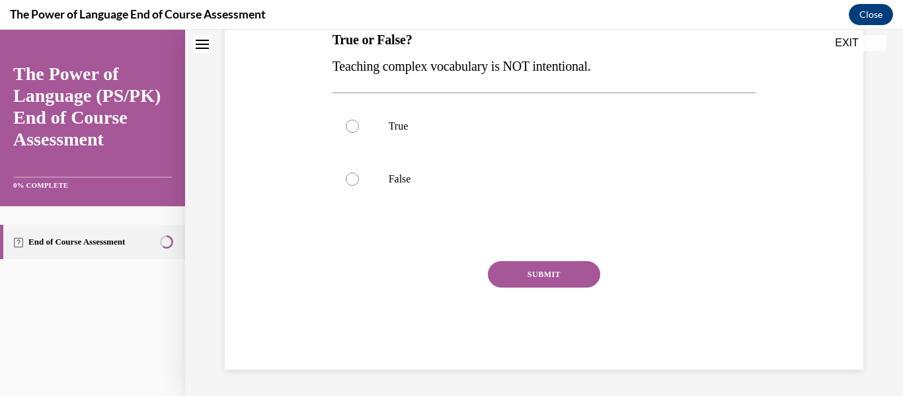
scroll to position [0, 0]
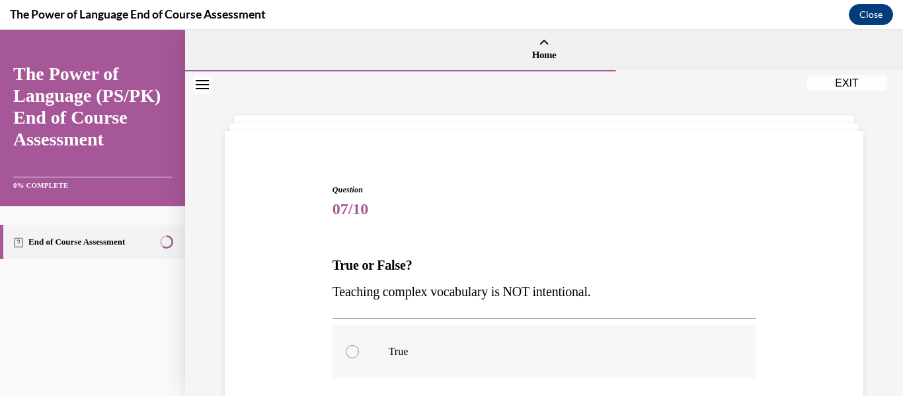
click at [458, 333] on label "True" at bounding box center [544, 351] width 424 height 53
click at [359, 345] on input "True" at bounding box center [352, 351] width 13 height 13
radio input "true"
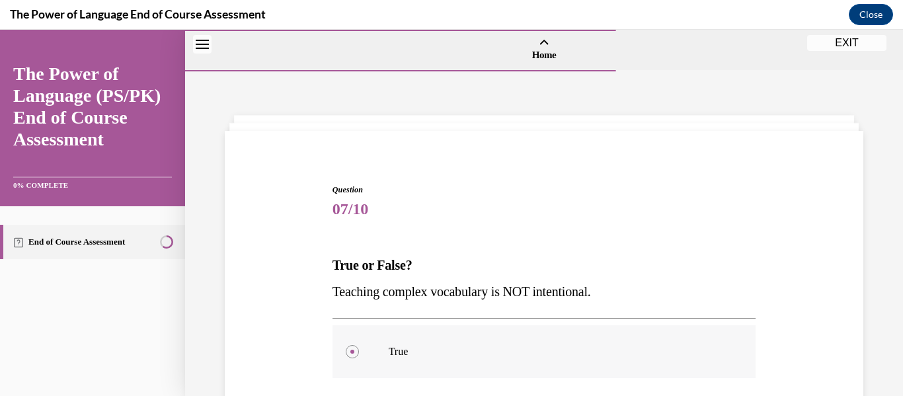
scroll to position [225, 0]
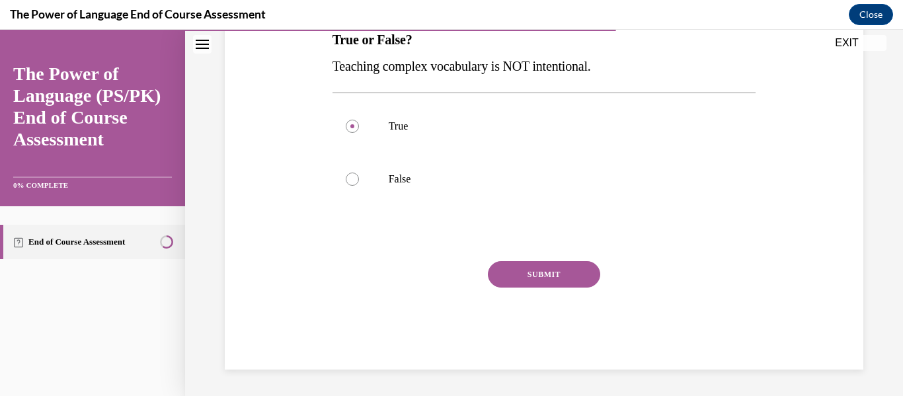
click at [536, 278] on button "SUBMIT" at bounding box center [544, 274] width 112 height 26
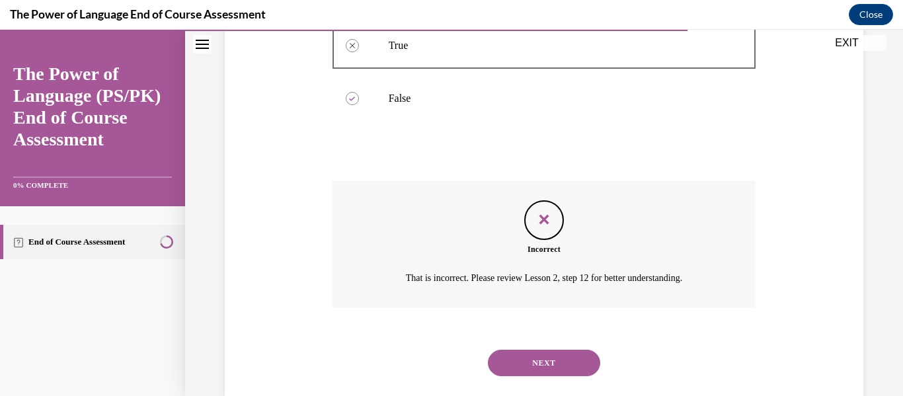
scroll to position [332, 0]
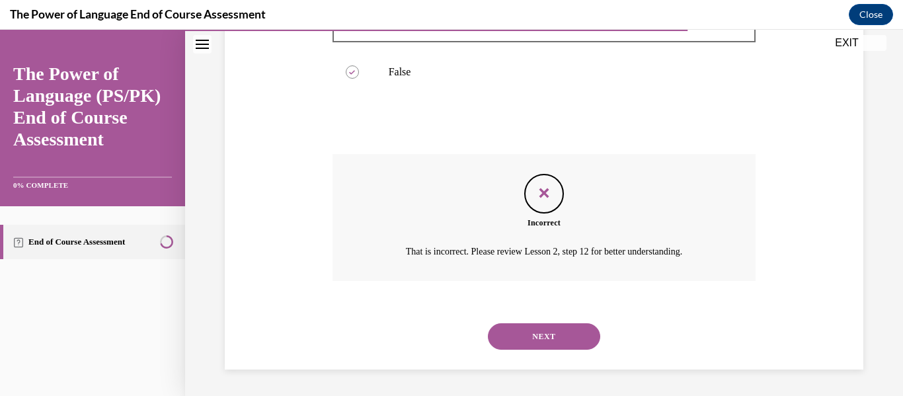
click at [508, 340] on button "NEXT" at bounding box center [544, 336] width 112 height 26
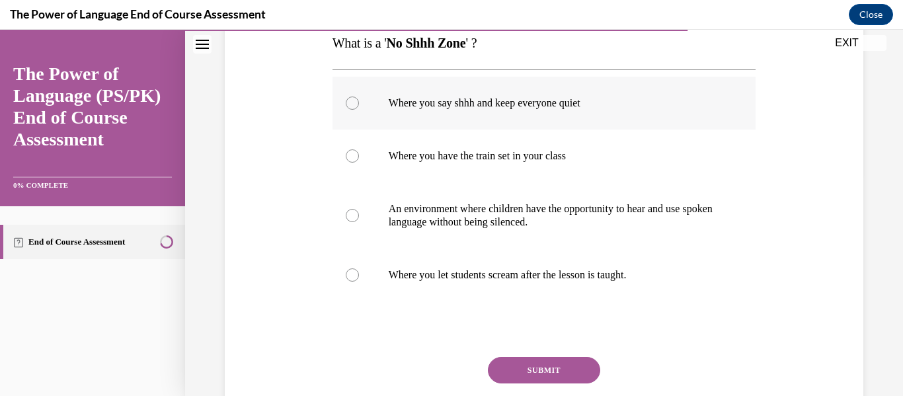
scroll to position [224, 0]
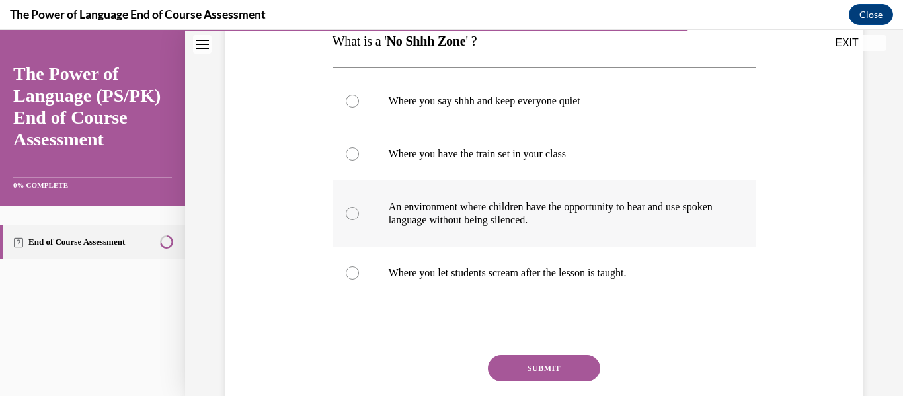
click at [416, 235] on label "An environment where children have the opportunity to hear and use spoken langu…" at bounding box center [544, 213] width 424 height 66
click at [359, 220] on input "An environment where children have the opportunity to hear and use spoken langu…" at bounding box center [352, 213] width 13 height 13
radio input "true"
click at [555, 364] on button "SUBMIT" at bounding box center [544, 368] width 112 height 26
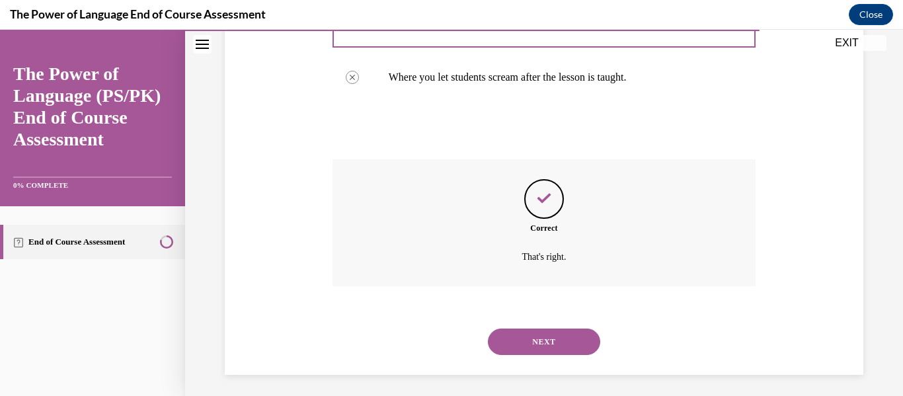
scroll to position [425, 0]
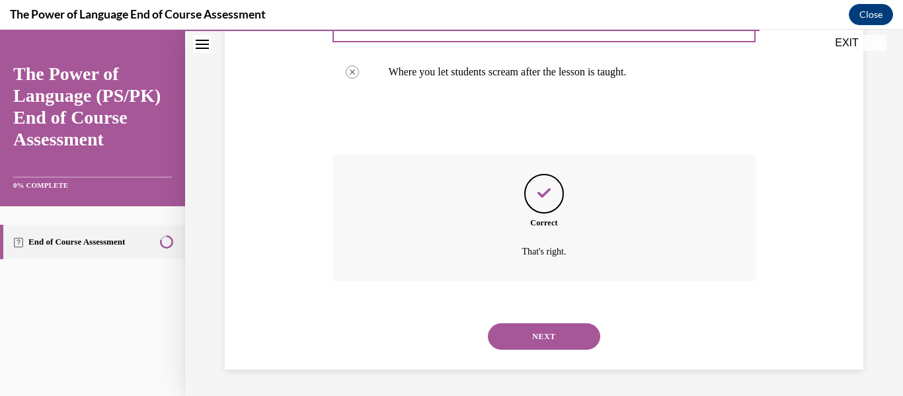
click at [523, 339] on button "NEXT" at bounding box center [544, 336] width 112 height 26
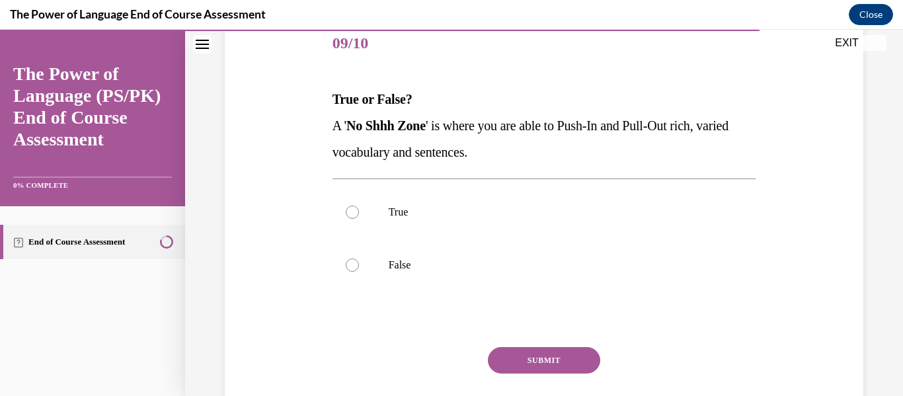
scroll to position [206, 0]
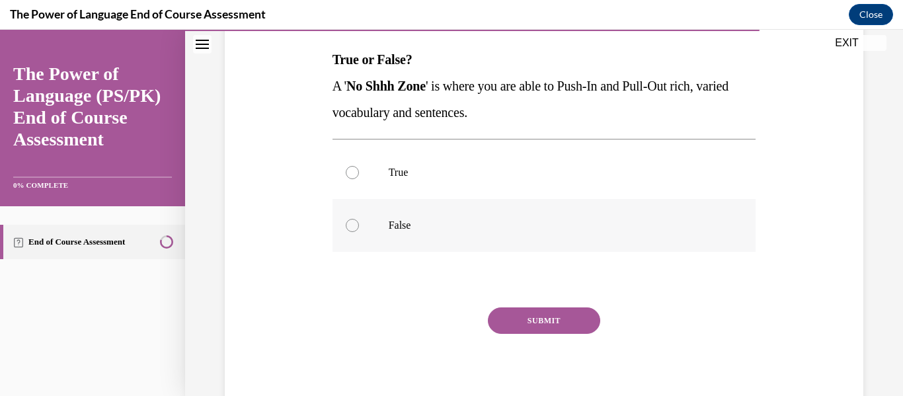
click at [424, 209] on label "False" at bounding box center [544, 225] width 424 height 53
click at [359, 219] on input "False" at bounding box center [352, 225] width 13 height 13
radio input "true"
click at [534, 311] on button "SUBMIT" at bounding box center [544, 320] width 112 height 26
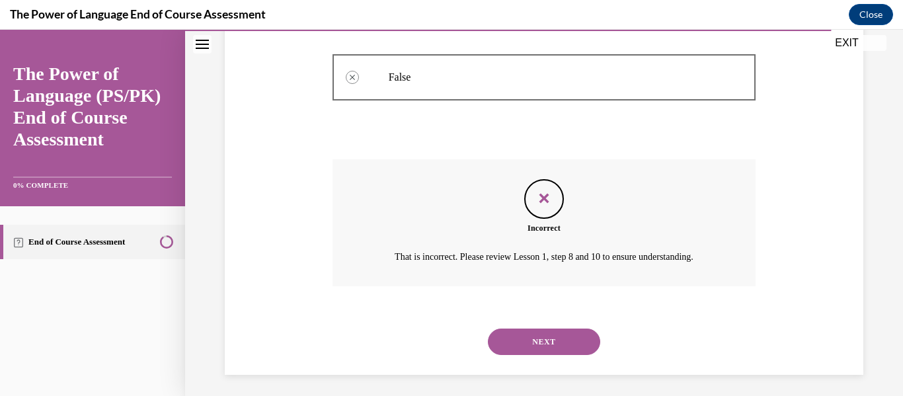
scroll to position [359, 0]
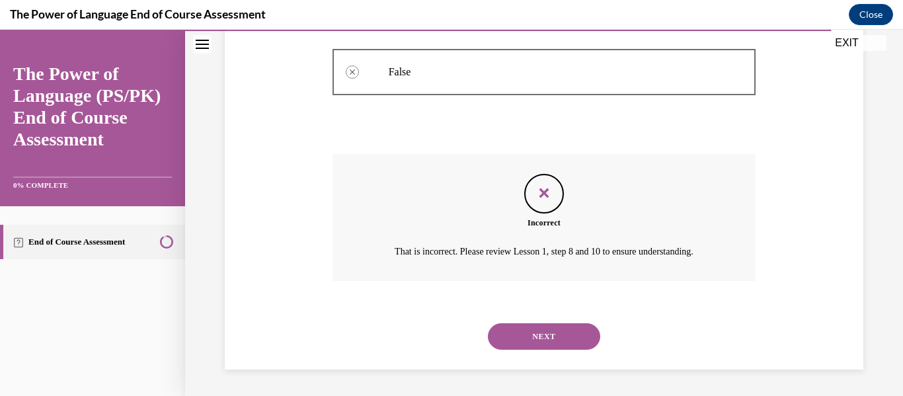
click at [554, 332] on button "NEXT" at bounding box center [544, 336] width 112 height 26
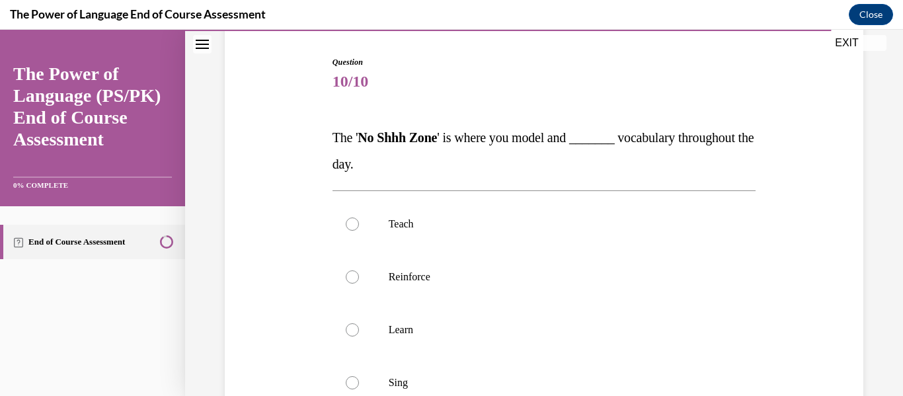
scroll to position [149, 0]
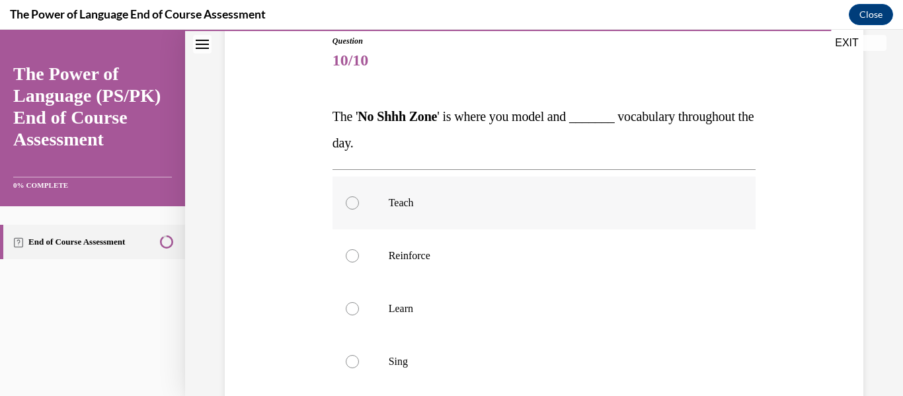
click at [446, 228] on label "Teach" at bounding box center [544, 202] width 424 height 53
click at [359, 210] on input "Teach" at bounding box center [352, 202] width 13 height 13
radio input "true"
click at [457, 257] on p "Reinforce" at bounding box center [556, 255] width 334 height 13
click at [359, 257] on input "Reinforce" at bounding box center [352, 255] width 13 height 13
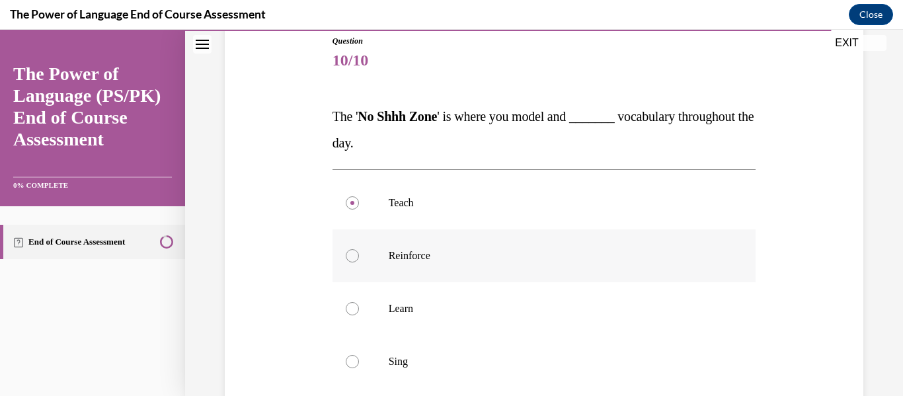
radio input "true"
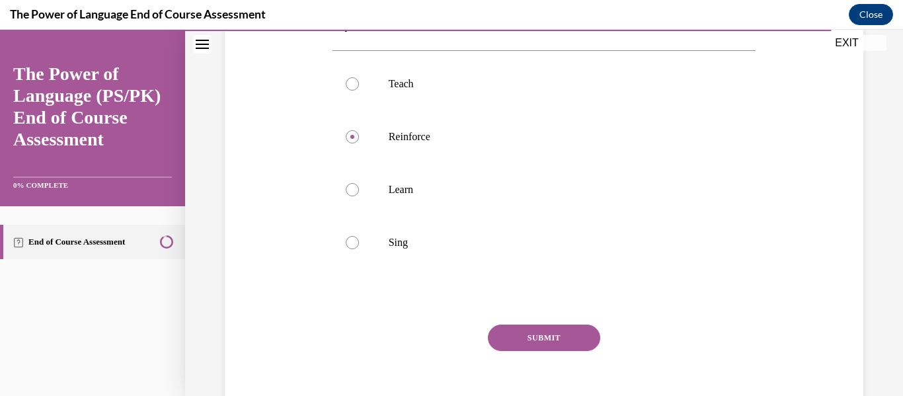
click at [540, 326] on button "SUBMIT" at bounding box center [544, 338] width 112 height 26
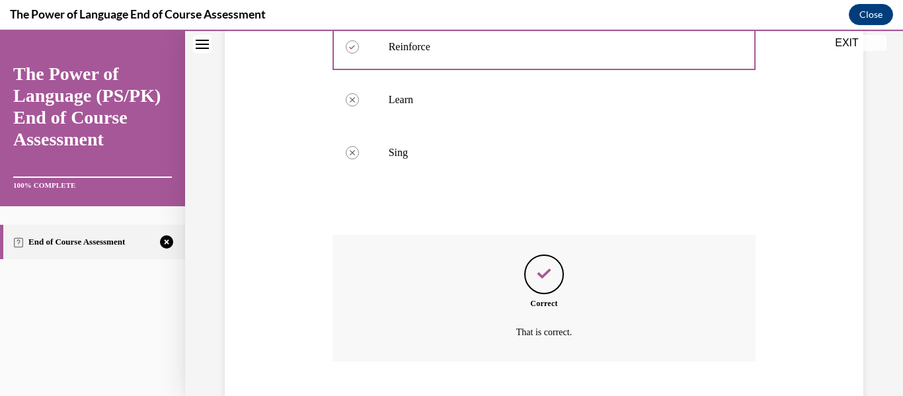
scroll to position [438, 0]
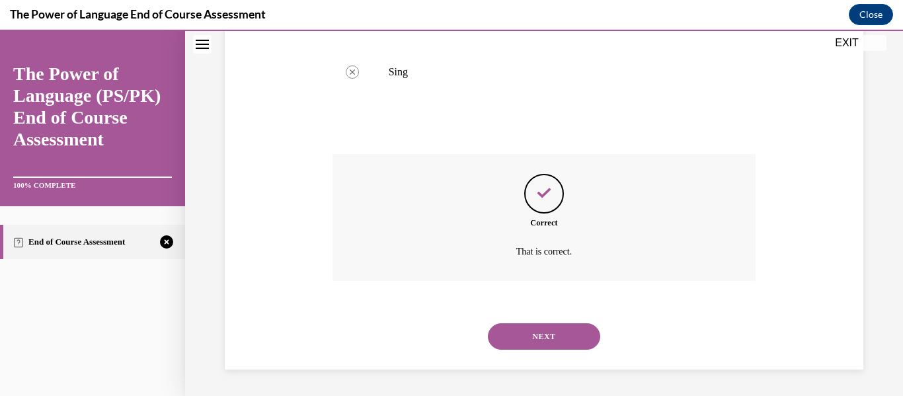
click at [541, 330] on button "NEXT" at bounding box center [544, 336] width 112 height 26
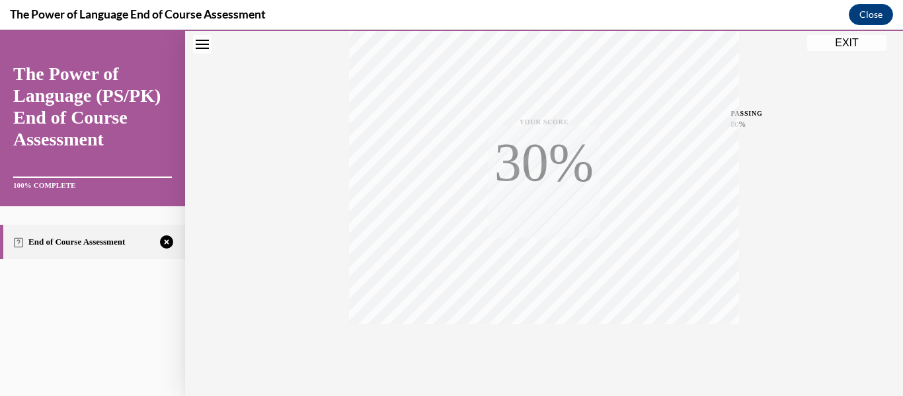
scroll to position [311, 0]
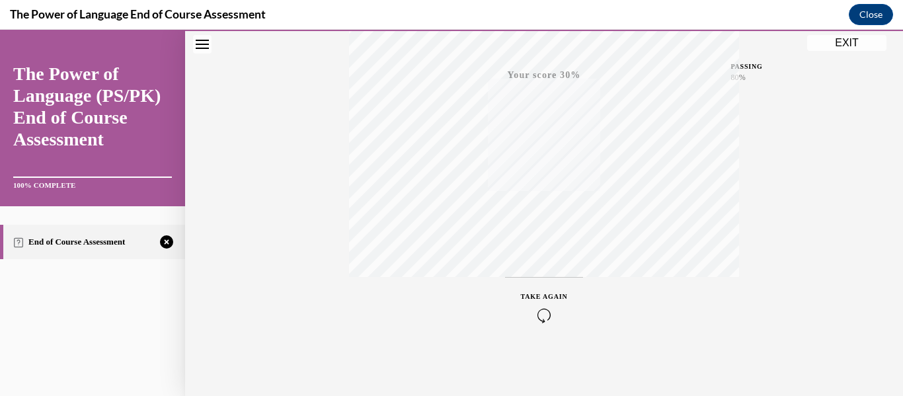
click at [541, 330] on button "TAKE AGAIN" at bounding box center [544, 306] width 79 height 59
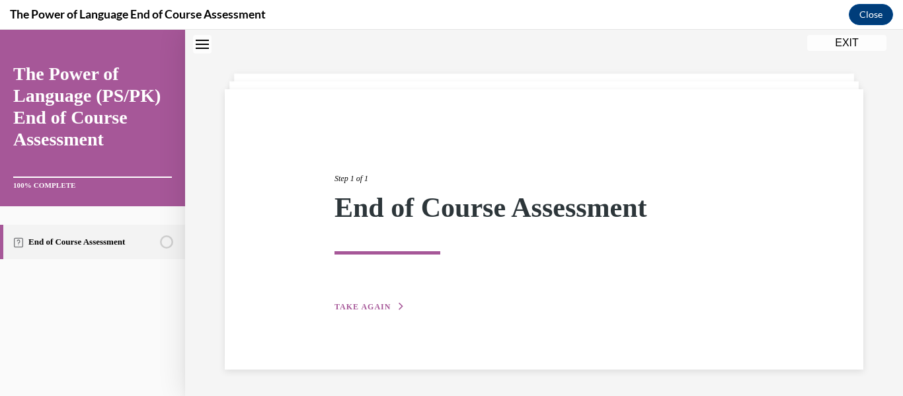
scroll to position [42, 0]
click at [359, 294] on div "Step 1 of 1 End of Course Assessment TAKE AGAIN" at bounding box center [544, 228] width 439 height 172
click at [362, 309] on span "TAKE AGAIN" at bounding box center [362, 306] width 56 height 9
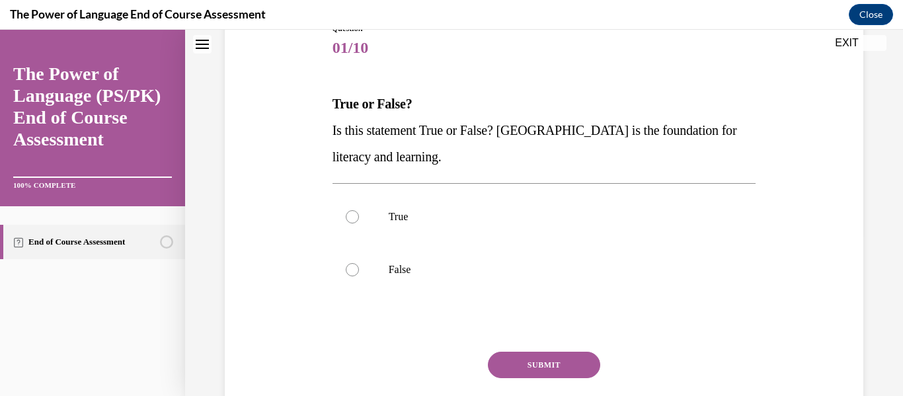
scroll to position [163, 0]
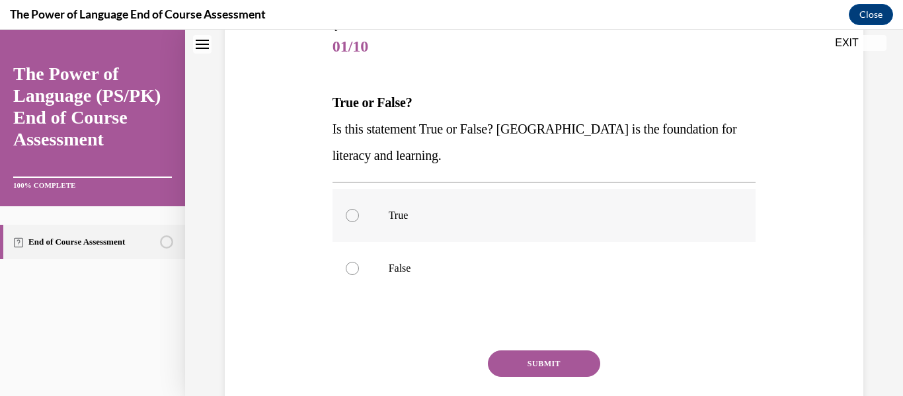
click at [373, 196] on label "True" at bounding box center [544, 215] width 424 height 53
click at [359, 209] on input "True" at bounding box center [352, 215] width 13 height 13
radio input "true"
click at [551, 362] on button "SUBMIT" at bounding box center [544, 363] width 112 height 26
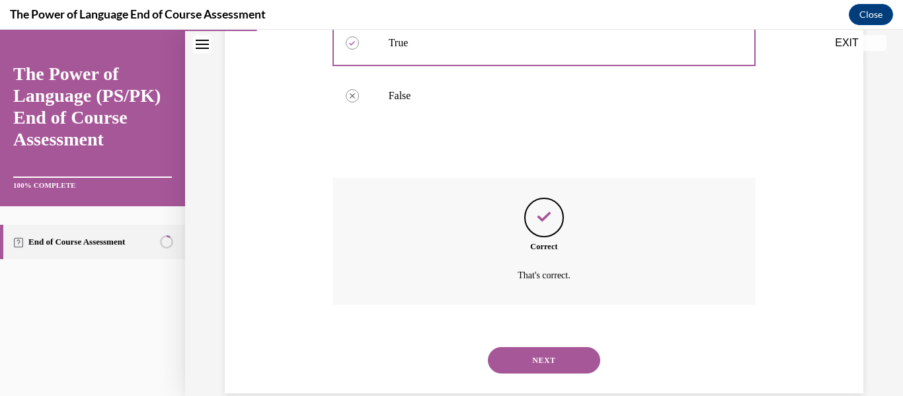
scroll to position [359, 0]
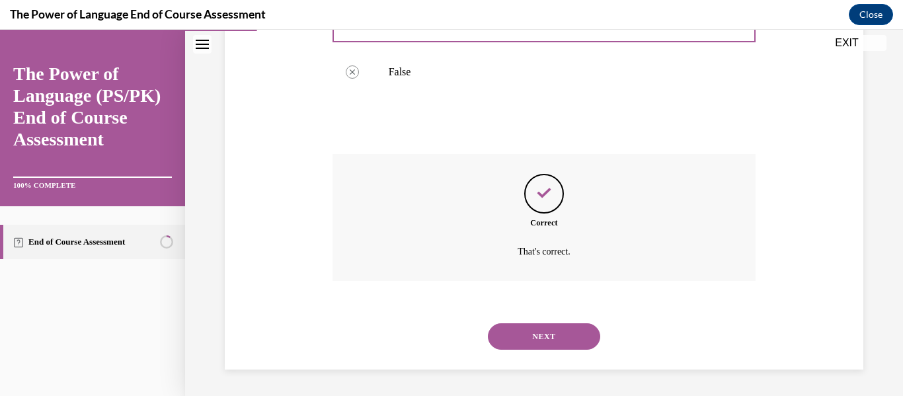
click at [521, 332] on button "NEXT" at bounding box center [544, 336] width 112 height 26
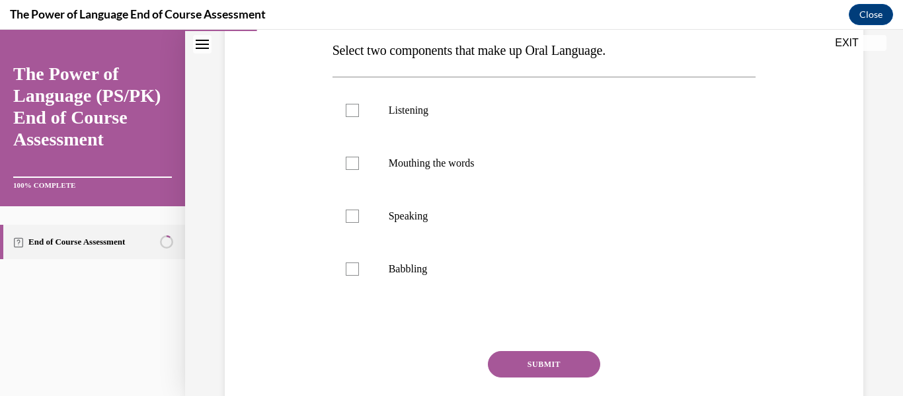
scroll to position [204, 0]
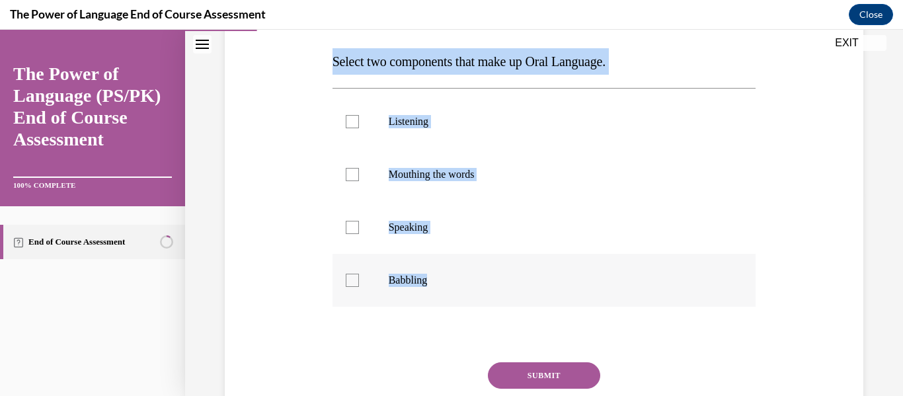
drag, startPoint x: 330, startPoint y: 57, endPoint x: 520, endPoint y: 280, distance: 292.6
click at [520, 280] on div "Question 02/10 Select two components that make up Oral Language. Listening Mout…" at bounding box center [544, 215] width 430 height 510
copy div "Select two components that make up Oral Language. Listening Mouthing the words …"
click at [375, 129] on label "Listening" at bounding box center [544, 121] width 424 height 53
click at [359, 128] on input "Listening" at bounding box center [352, 121] width 13 height 13
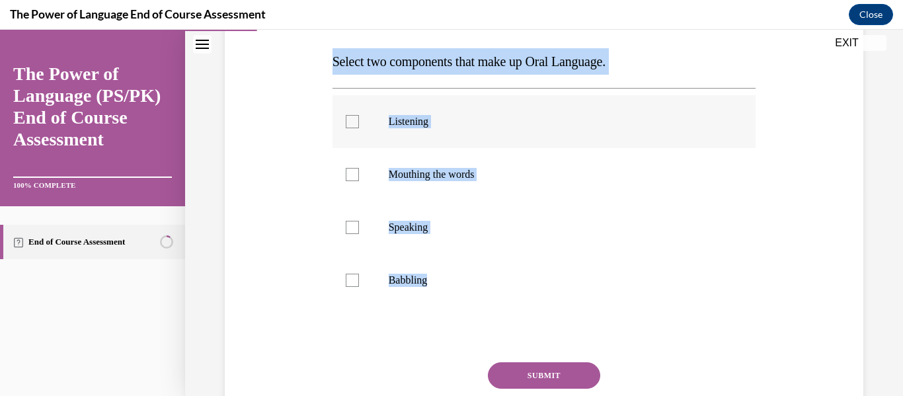
checkbox input "true"
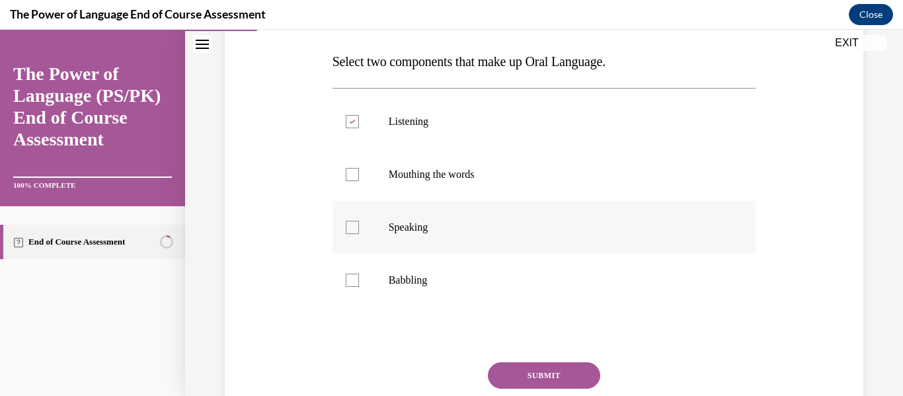
click at [357, 221] on div at bounding box center [352, 227] width 13 height 13
click at [357, 221] on input "Speaking" at bounding box center [352, 227] width 13 height 13
checkbox input "true"
click at [554, 375] on button "SUBMIT" at bounding box center [544, 375] width 112 height 26
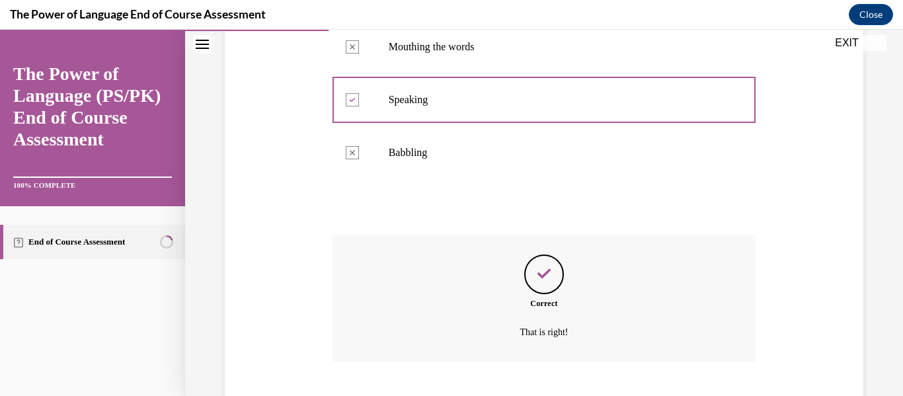
scroll to position [412, 0]
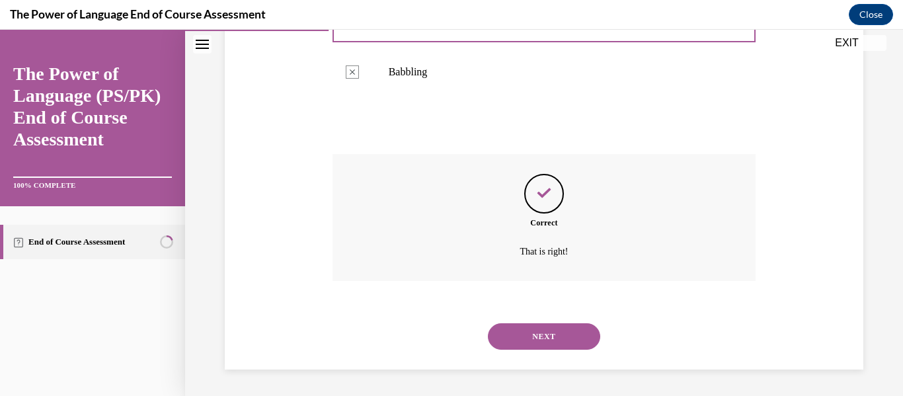
click at [549, 343] on button "NEXT" at bounding box center [544, 336] width 112 height 26
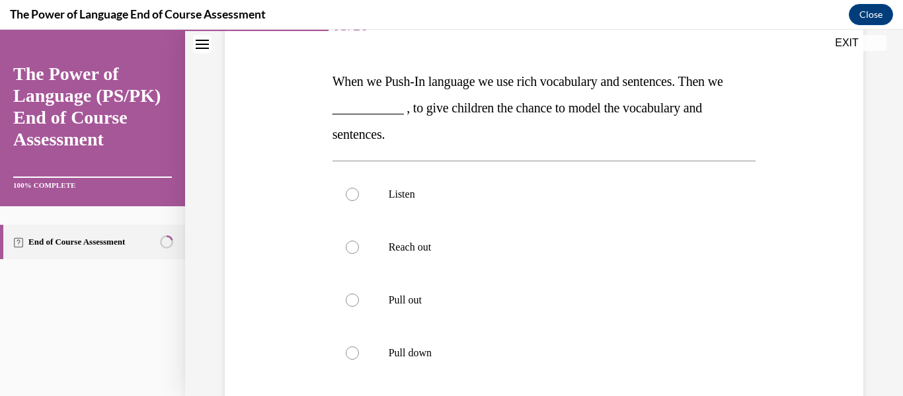
scroll to position [198, 0]
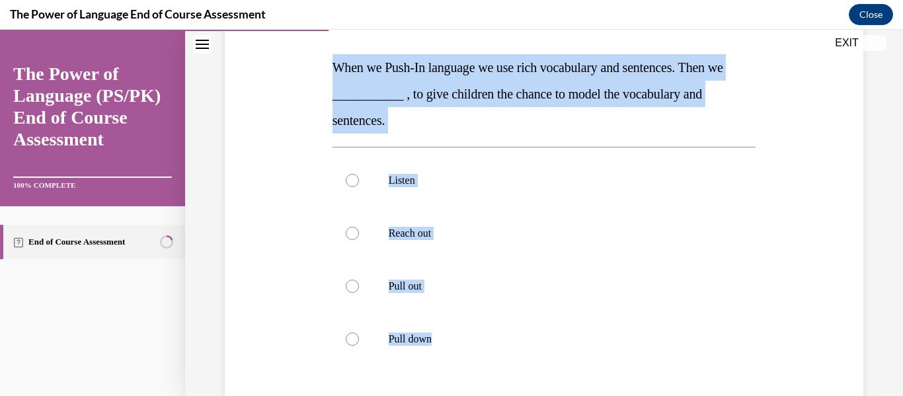
drag, startPoint x: 324, startPoint y: 58, endPoint x: 474, endPoint y: 375, distance: 350.3
click at [474, 375] on div "Question 03/10 When we Push-In language we use rich vocabulary and sentences. T…" at bounding box center [543, 237] width 645 height 583
copy div "When we Push-In language we use rich vocabulary and sentences. Then we ________…"
click at [427, 287] on p "Pull out" at bounding box center [556, 286] width 334 height 13
click at [359, 287] on input "Pull out" at bounding box center [352, 286] width 13 height 13
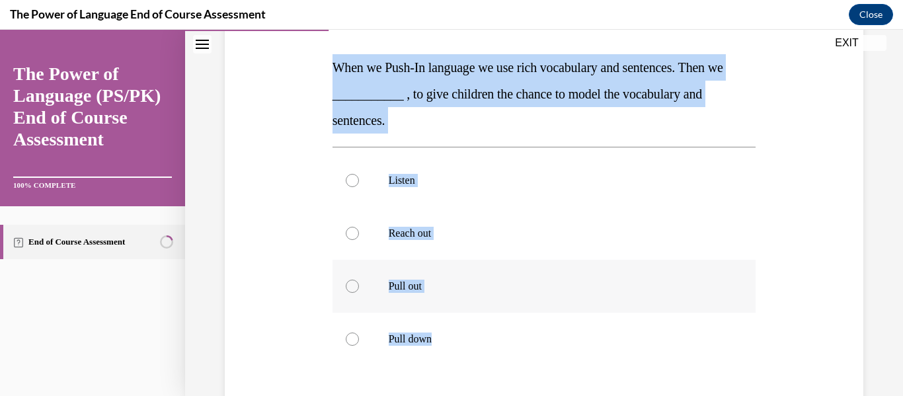
radio input "true"
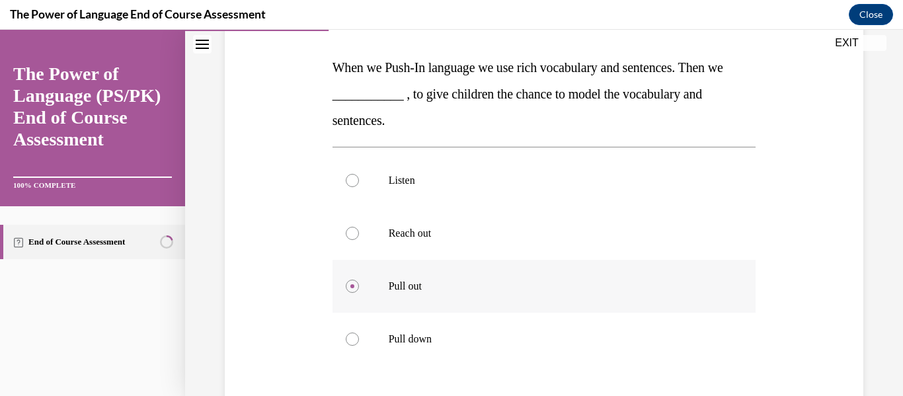
scroll to position [330, 0]
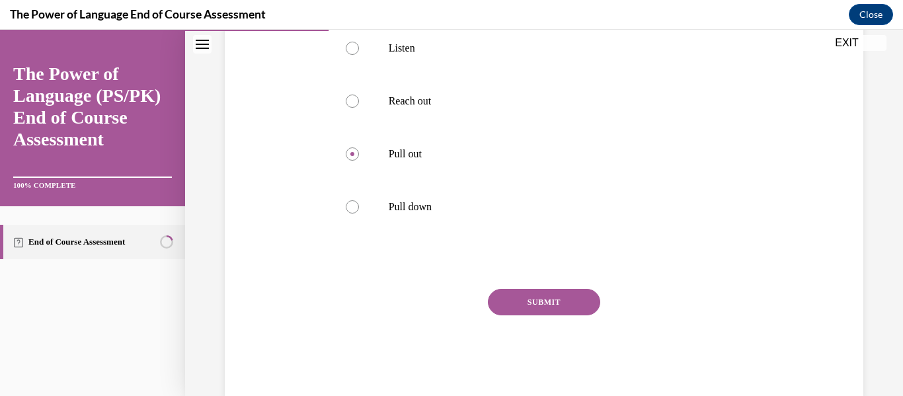
click at [555, 302] on button "SUBMIT" at bounding box center [544, 302] width 112 height 26
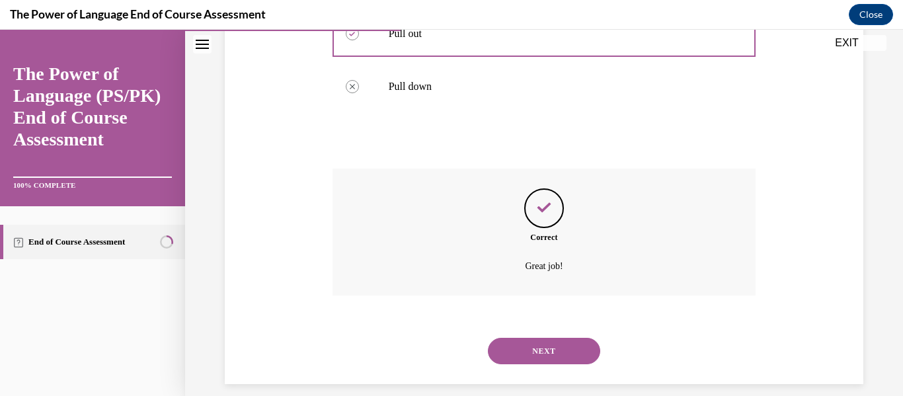
scroll to position [465, 0]
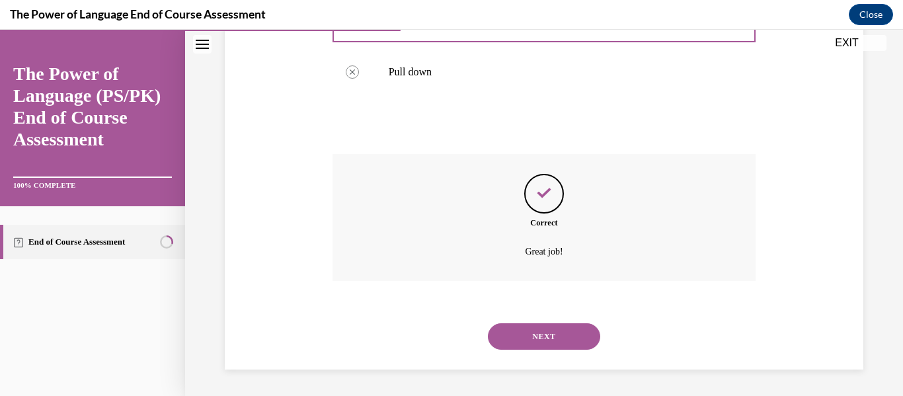
click at [562, 336] on button "NEXT" at bounding box center [544, 336] width 112 height 26
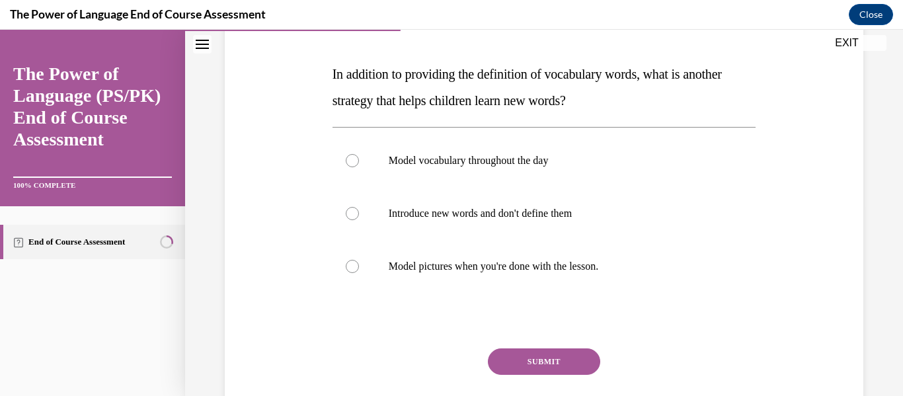
scroll to position [192, 0]
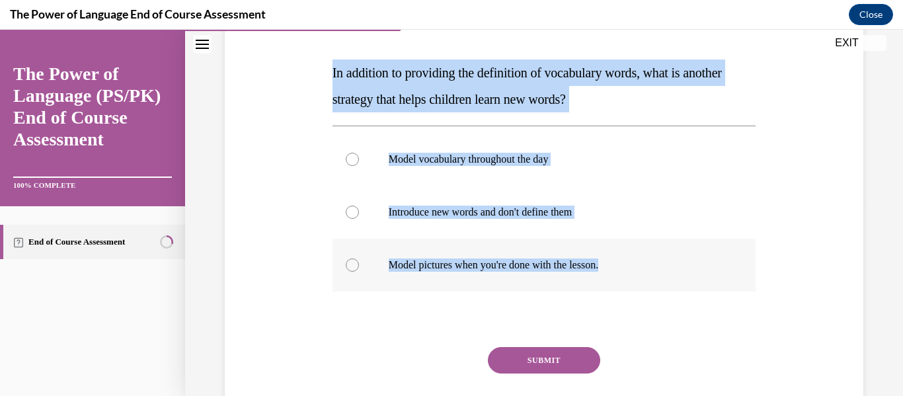
drag, startPoint x: 332, startPoint y: 78, endPoint x: 642, endPoint y: 259, distance: 359.0
click at [642, 259] on div "Question 04/10 In addition to providing the definition of vocabulary words, wha…" at bounding box center [544, 223] width 424 height 464
copy div "In addition to providing the definition of vocabulary words, what is another st…"
click at [520, 172] on label "Model vocabulary throughout the day" at bounding box center [544, 159] width 424 height 53
click at [359, 166] on input "Model vocabulary throughout the day" at bounding box center [352, 159] width 13 height 13
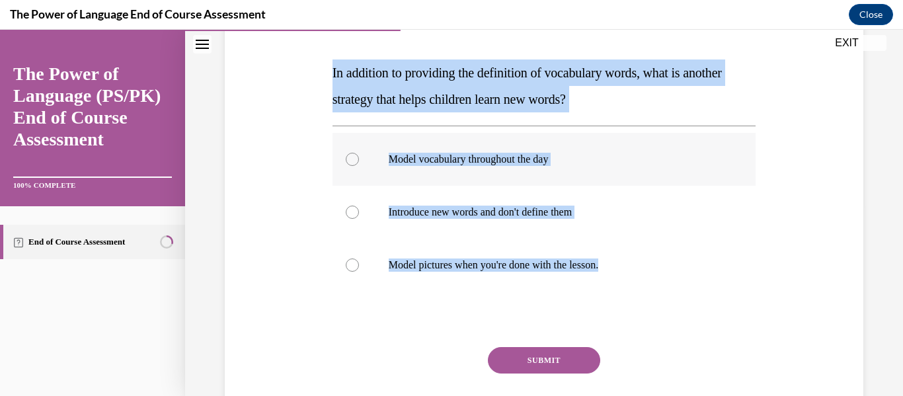
radio input "true"
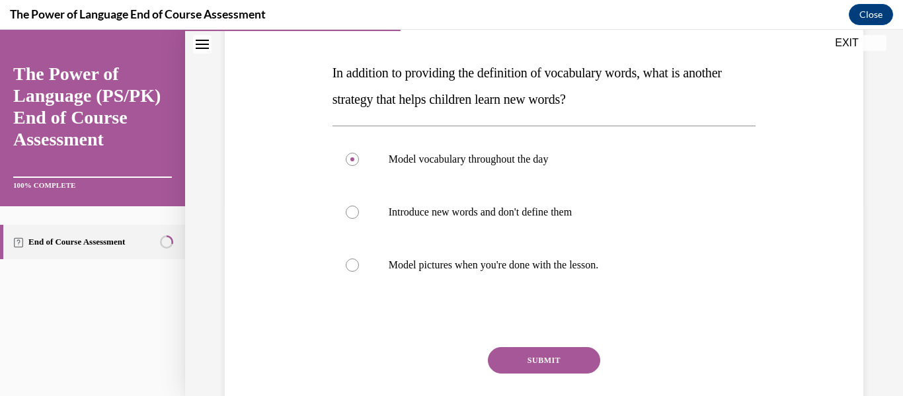
click at [562, 356] on button "SUBMIT" at bounding box center [544, 360] width 112 height 26
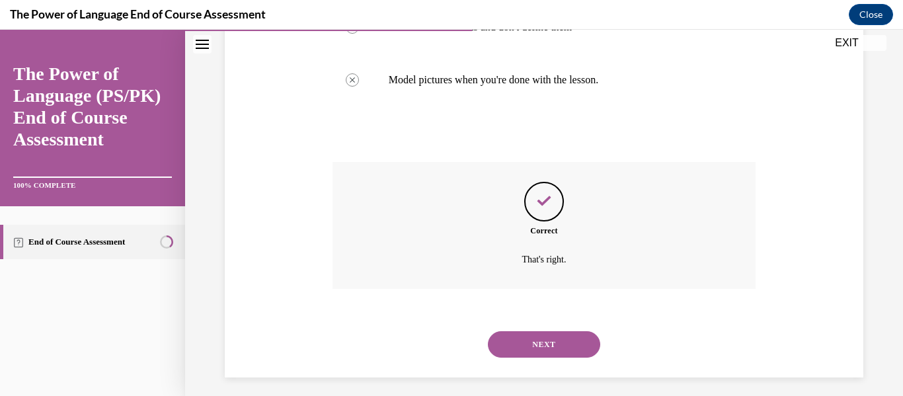
scroll to position [385, 0]
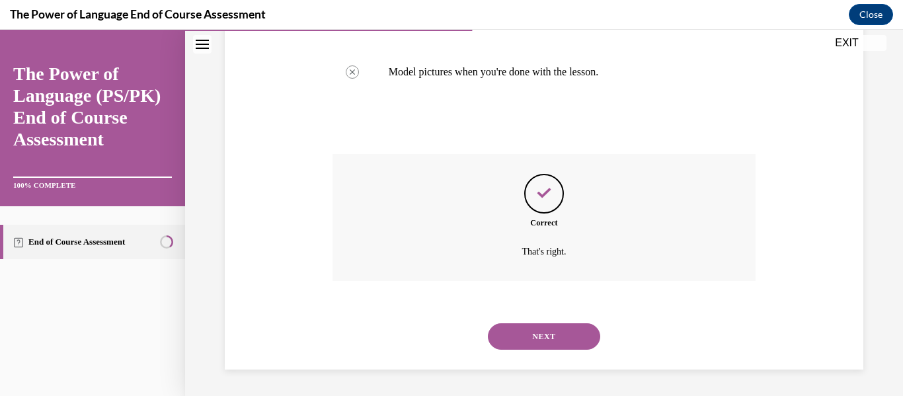
click at [565, 354] on div "NEXT" at bounding box center [544, 336] width 424 height 53
click at [523, 334] on button "NEXT" at bounding box center [544, 336] width 112 height 26
